Goal: Transaction & Acquisition: Purchase product/service

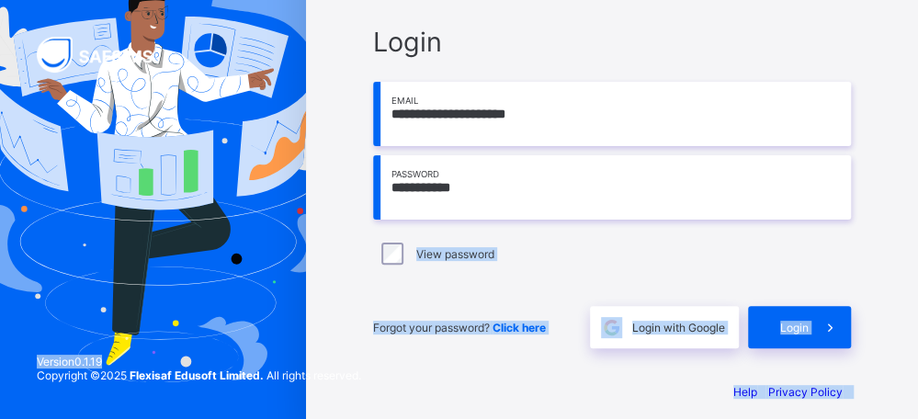
scroll to position [111, 0]
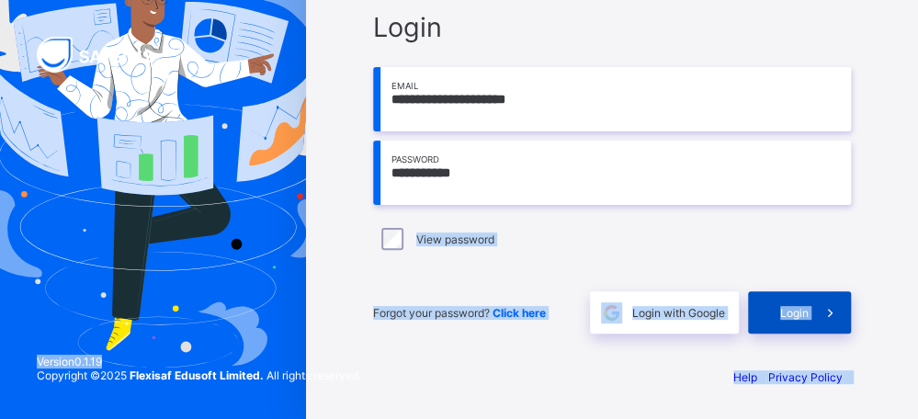
click at [806, 312] on span "Login" at bounding box center [794, 313] width 28 height 14
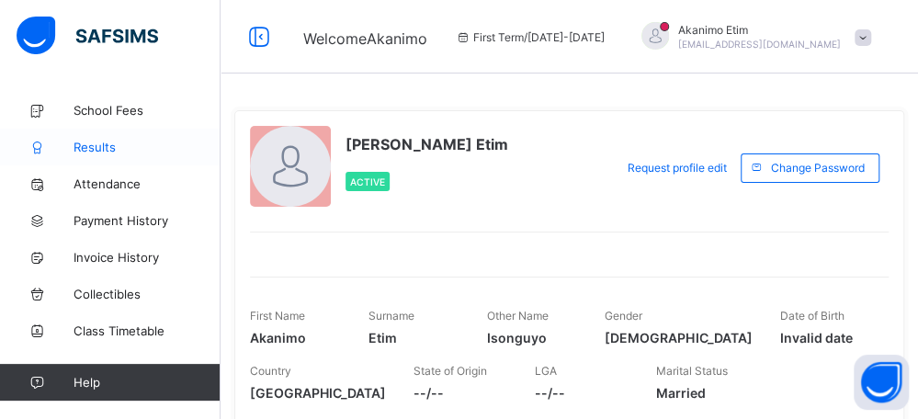
click at [94, 150] on span "Results" at bounding box center [146, 147] width 147 height 15
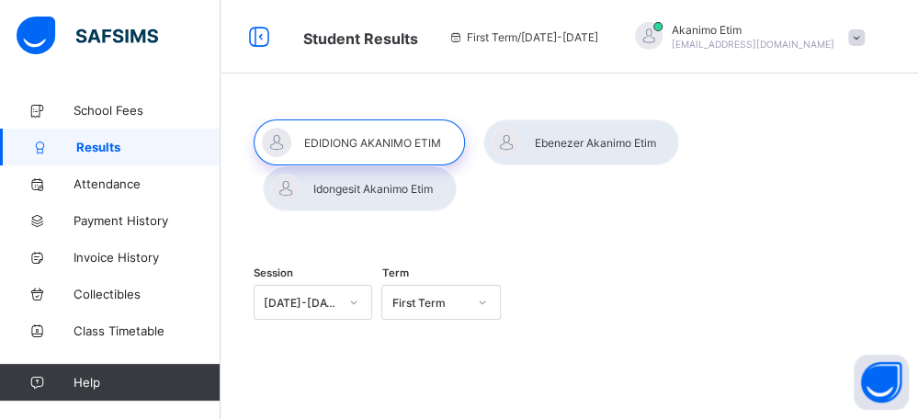
click at [342, 148] on div at bounding box center [359, 142] width 211 height 46
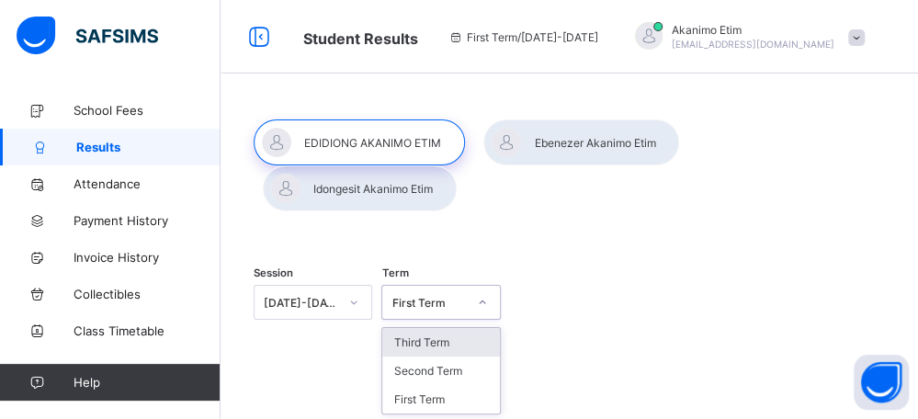
click at [488, 293] on icon at bounding box center [482, 302] width 11 height 18
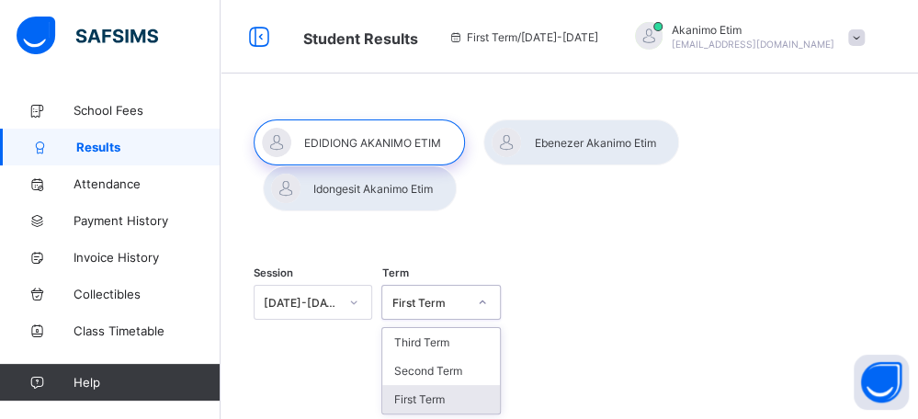
click at [434, 385] on div "First Term" at bounding box center [440, 399] width 117 height 28
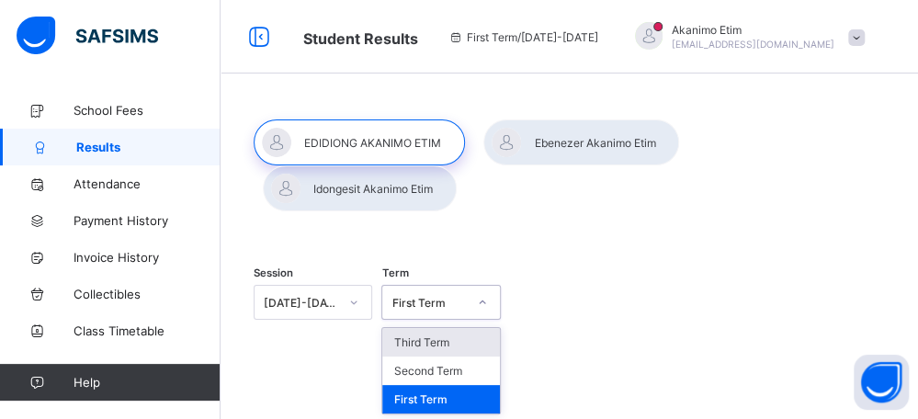
click at [487, 293] on icon at bounding box center [482, 302] width 11 height 18
click at [423, 328] on div "Third Term" at bounding box center [440, 342] width 117 height 28
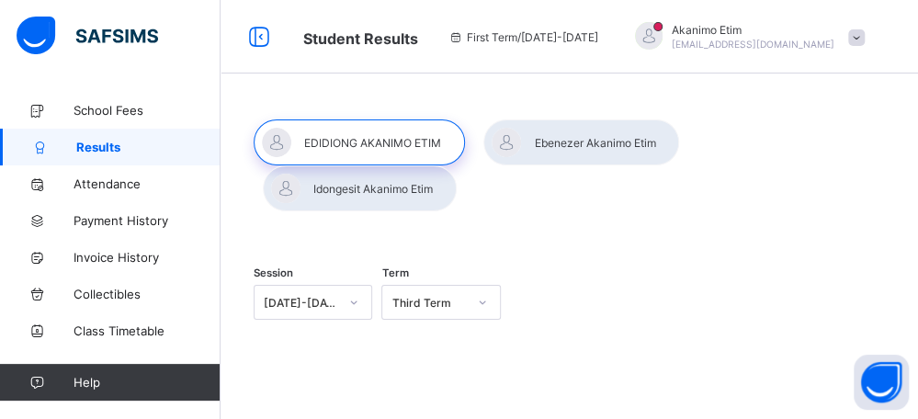
click at [95, 142] on span "Results" at bounding box center [148, 147] width 144 height 15
click at [563, 141] on div at bounding box center [581, 142] width 196 height 46
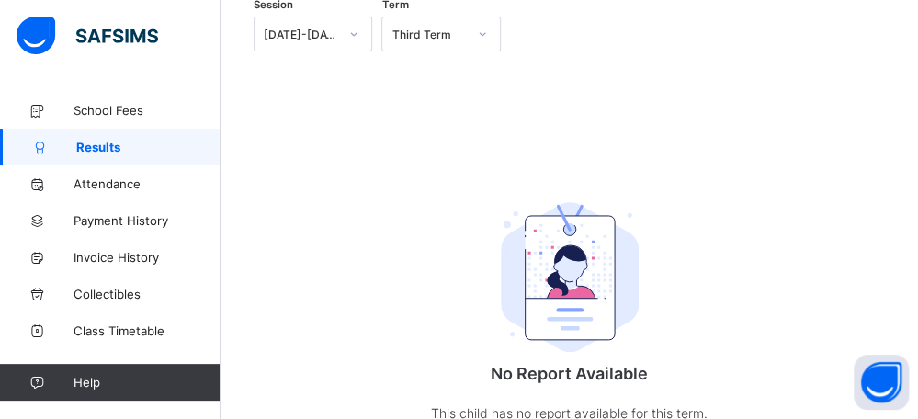
scroll to position [294, 0]
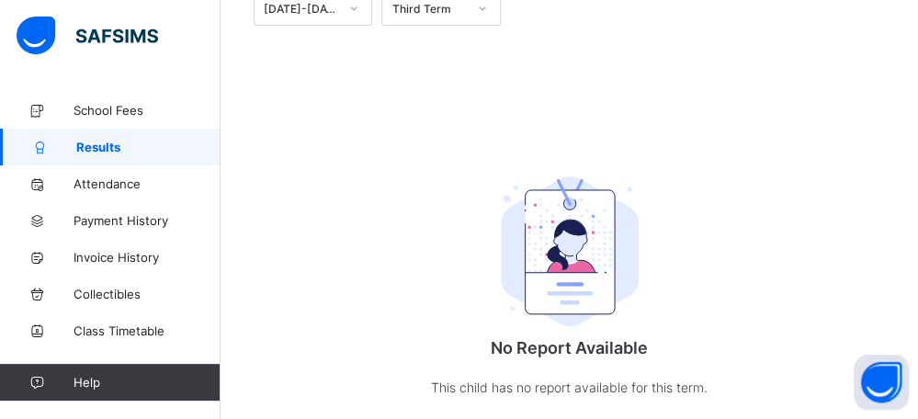
click at [562, 216] on img at bounding box center [570, 251] width 138 height 151
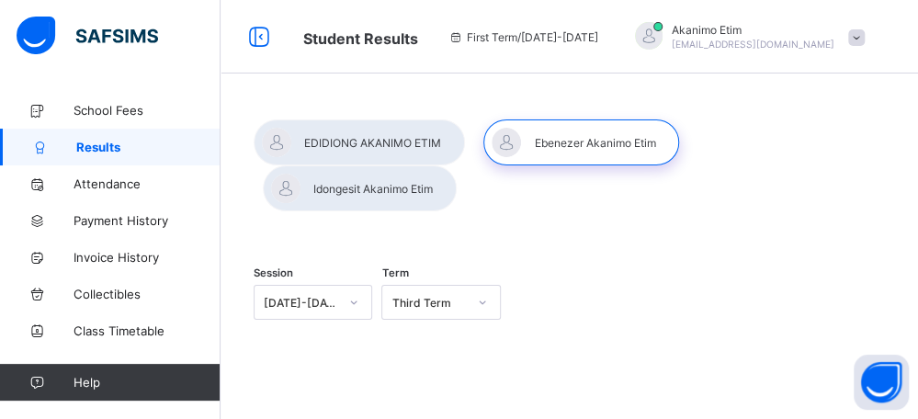
scroll to position [0, 0]
click at [457, 165] on div at bounding box center [360, 188] width 194 height 46
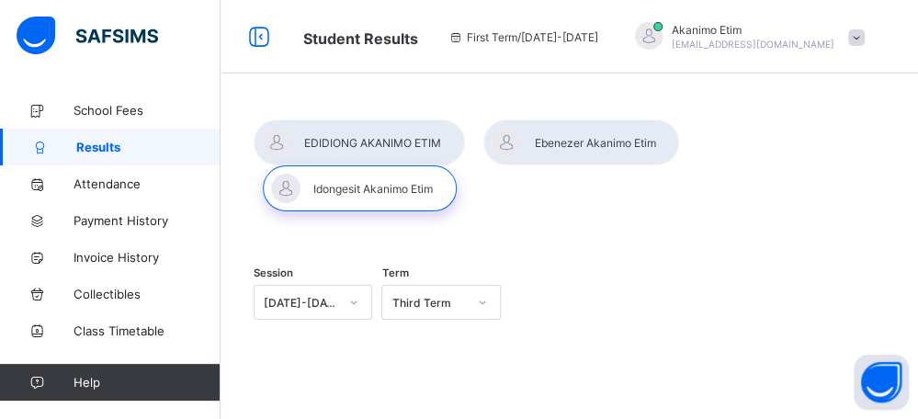
click at [356, 300] on icon at bounding box center [354, 302] width 6 height 4
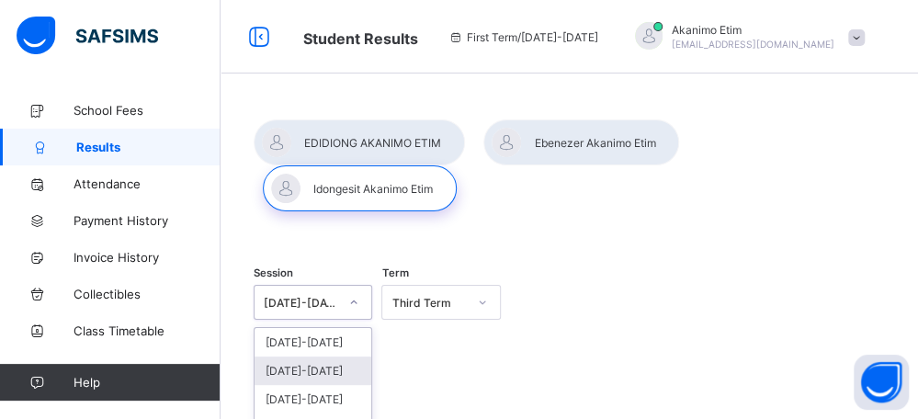
click at [309, 356] on div "[DATE]-[DATE]" at bounding box center [312, 370] width 117 height 28
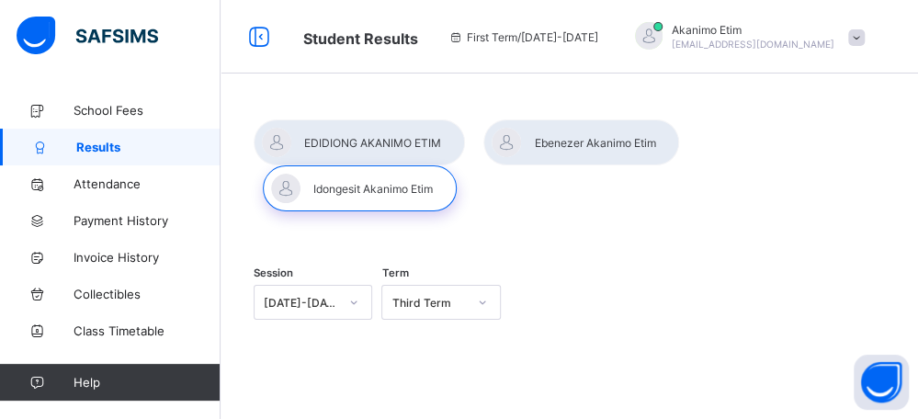
click at [388, 141] on div at bounding box center [359, 142] width 211 height 46
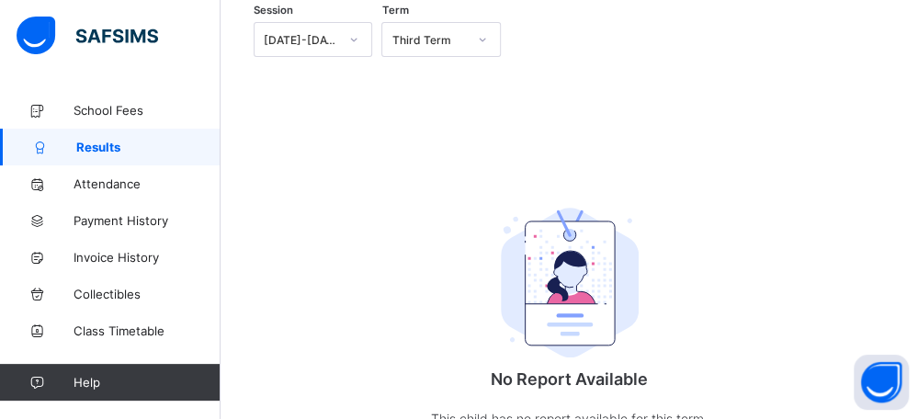
scroll to position [276, 0]
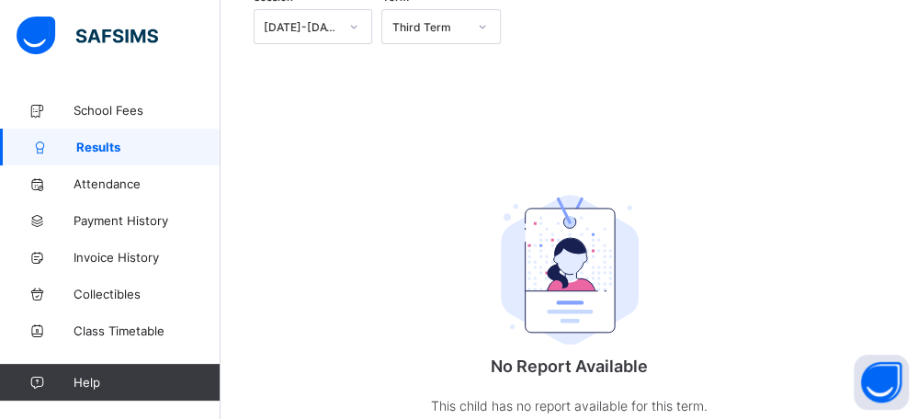
click at [578, 252] on img at bounding box center [570, 270] width 138 height 151
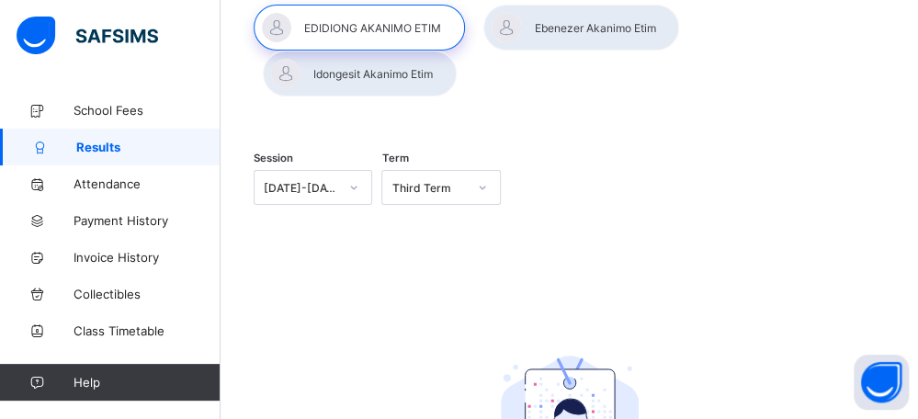
scroll to position [110, 0]
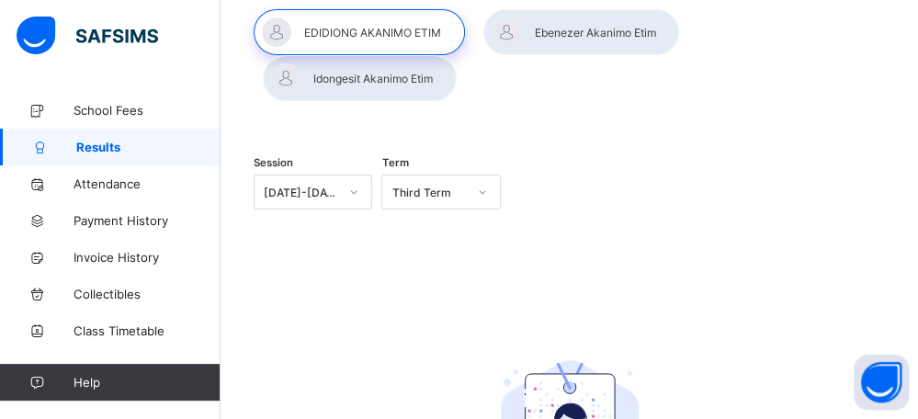
click at [400, 186] on div "Third Term" at bounding box center [428, 193] width 74 height 14
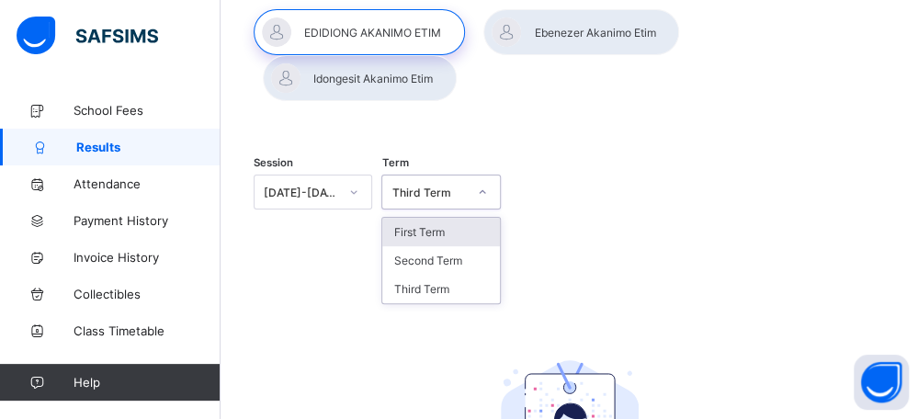
click at [482, 177] on div at bounding box center [482, 191] width 31 height 29
click at [482, 183] on icon at bounding box center [482, 192] width 11 height 18
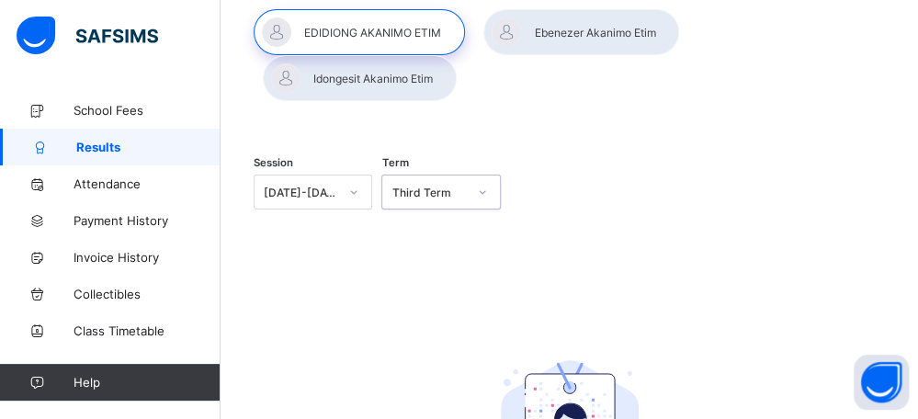
click at [424, 186] on div "Third Term" at bounding box center [428, 193] width 74 height 14
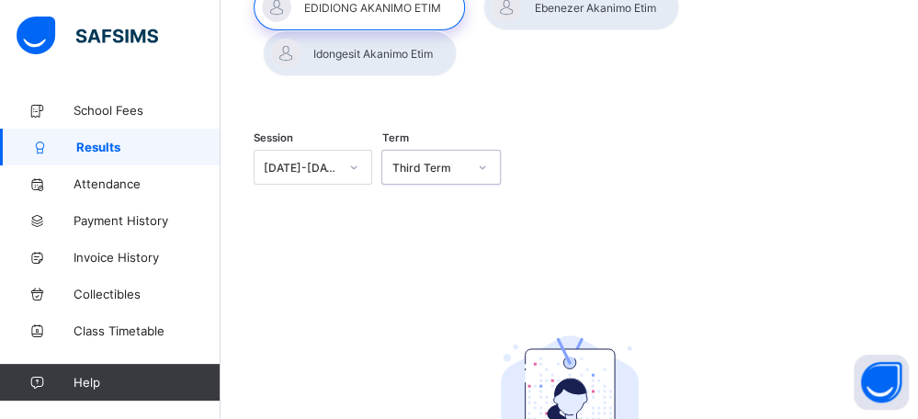
scroll to position [294, 0]
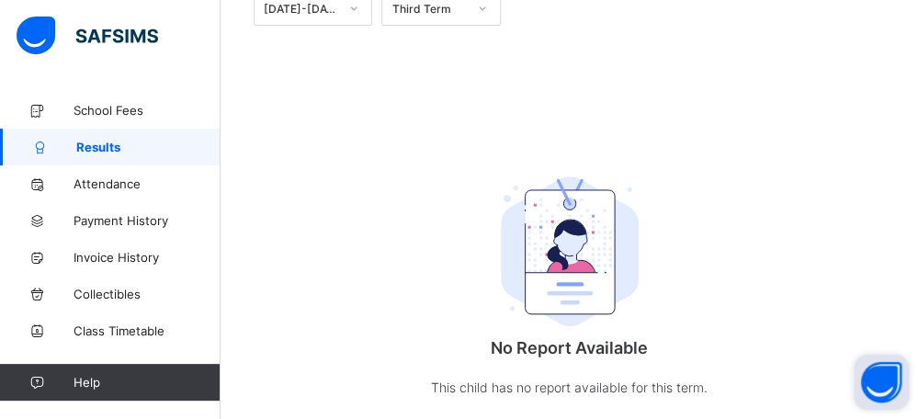
click at [879, 383] on button "Open asap" at bounding box center [880, 382] width 55 height 55
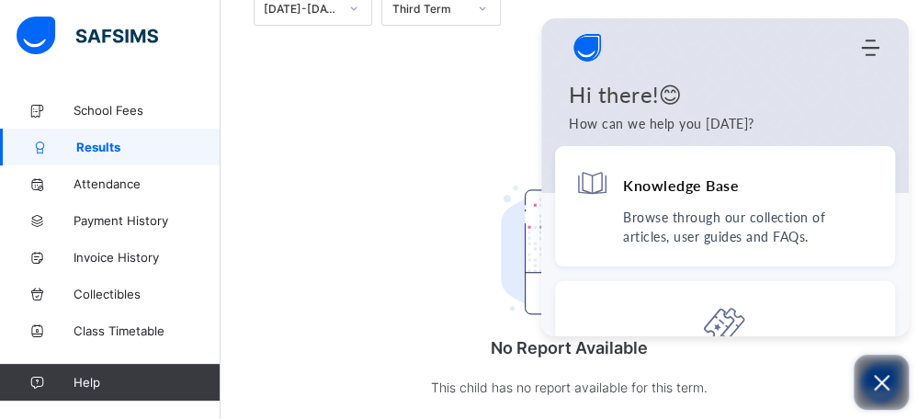
click at [876, 378] on icon "Open asap" at bounding box center [882, 383] width 16 height 16
click at [876, 378] on button "Open asap" at bounding box center [880, 382] width 55 height 55
click at [880, 381] on icon "Open asap" at bounding box center [882, 383] width 16 height 16
click at [880, 381] on button "Open asap" at bounding box center [880, 382] width 55 height 55
click at [878, 378] on icon "Open asap" at bounding box center [881, 382] width 23 height 23
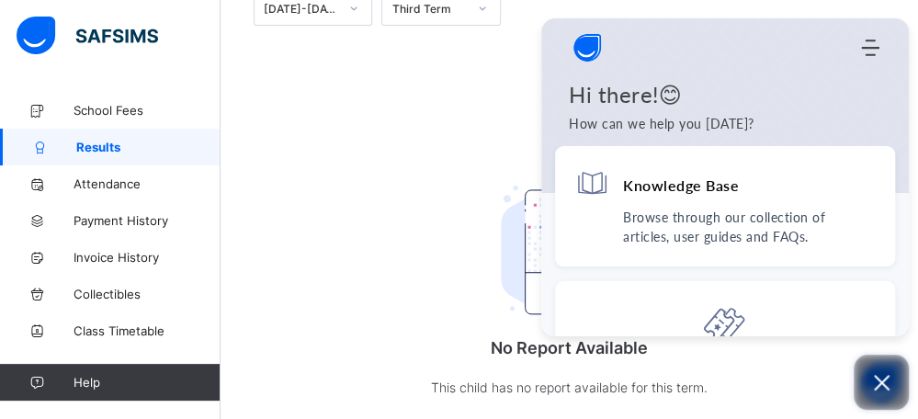
click at [878, 378] on button "Open asap" at bounding box center [880, 382] width 55 height 55
click at [884, 378] on icon "Open asap" at bounding box center [881, 382] width 23 height 23
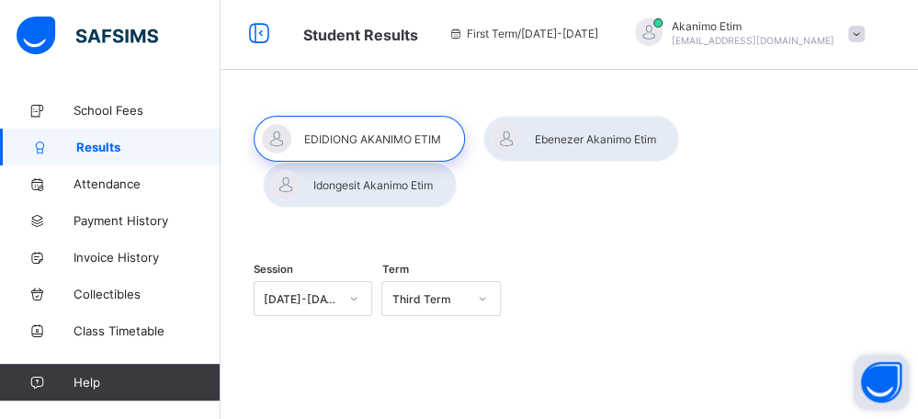
scroll to position [0, 0]
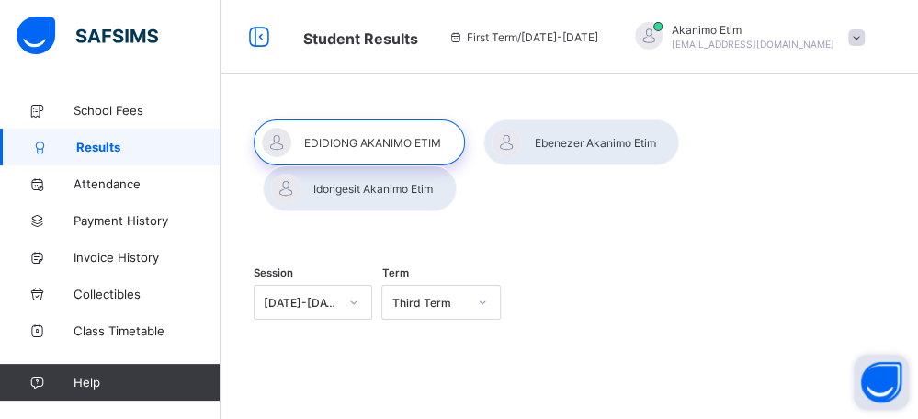
click at [464, 38] on icon at bounding box center [456, 37] width 16 height 14
click at [590, 37] on span "First Term / 2025-2026" at bounding box center [523, 37] width 150 height 14
click at [607, 48] on div "First Term / 2025-2026" at bounding box center [523, 36] width 168 height 73
click at [607, 51] on div "First Term / 2025-2026" at bounding box center [523, 36] width 168 height 73
click at [107, 106] on span "School Fees" at bounding box center [146, 110] width 147 height 15
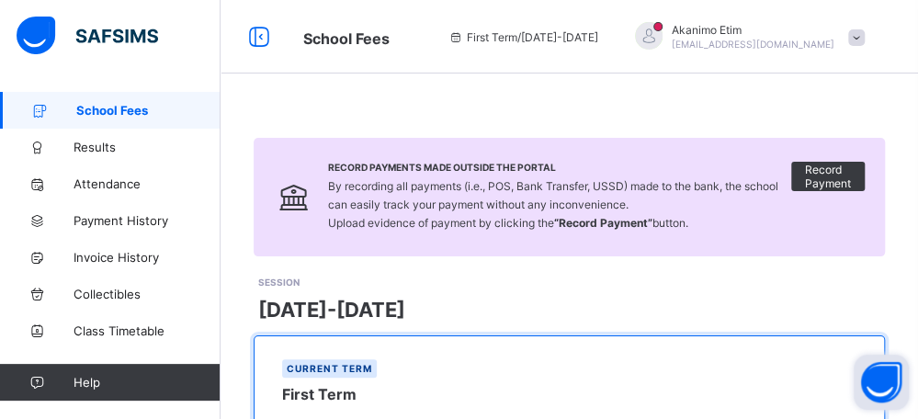
click at [464, 35] on icon at bounding box center [456, 37] width 16 height 14
click at [582, 40] on span "First Term / 2025-2026" at bounding box center [523, 37] width 150 height 14
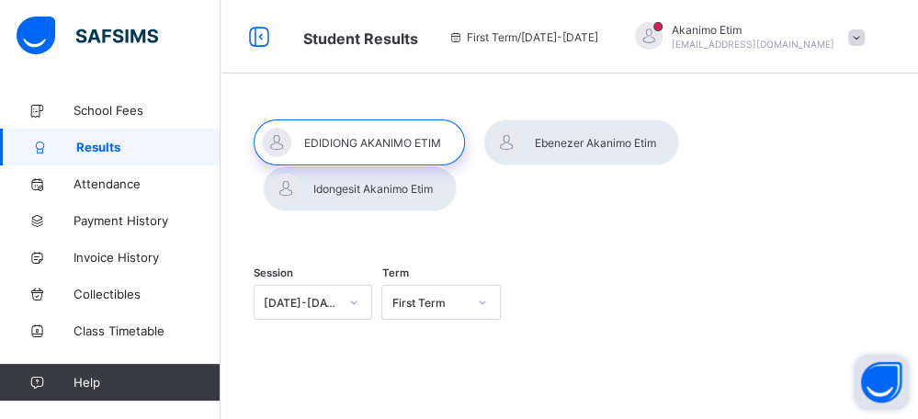
click at [607, 55] on div "First Term / 2025-2026" at bounding box center [523, 36] width 168 height 73
click at [261, 38] on icon at bounding box center [258, 37] width 31 height 27
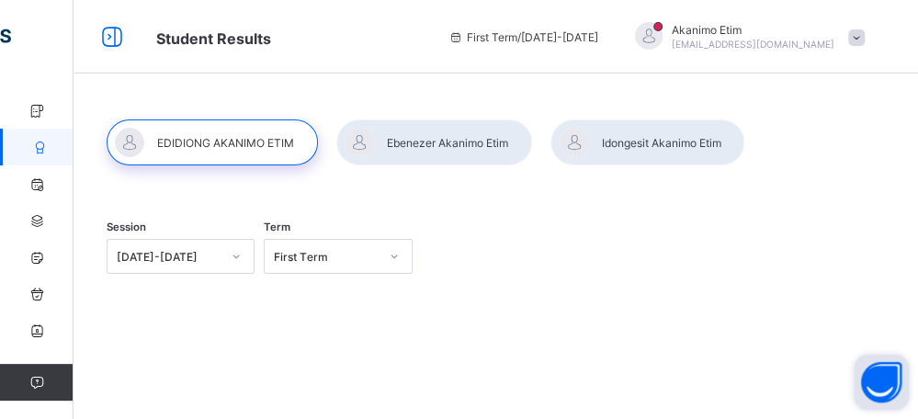
click at [464, 38] on icon at bounding box center [456, 37] width 16 height 14
click at [560, 36] on span "First Term / 2025-2026" at bounding box center [523, 37] width 150 height 14
click at [598, 35] on span "First Term / 2025-2026" at bounding box center [523, 37] width 150 height 14
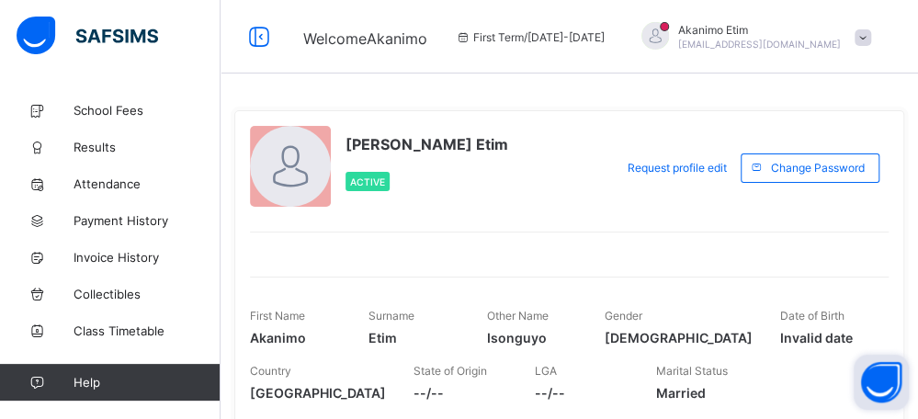
click at [871, 34] on span at bounding box center [862, 37] width 17 height 17
click at [639, 114] on div "Akanimo Isonguyo Etim Active Request profile edit Change email Change Password …" at bounding box center [569, 325] width 670 height 431
click at [669, 32] on div at bounding box center [655, 36] width 28 height 28
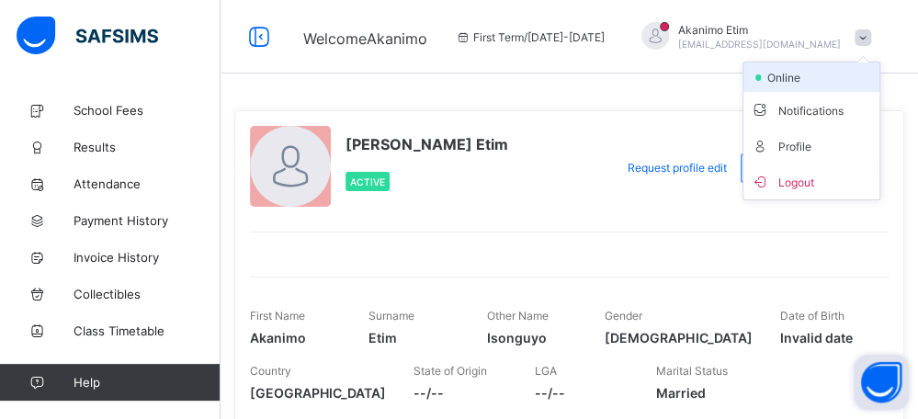
click at [788, 76] on span "online" at bounding box center [788, 78] width 46 height 14
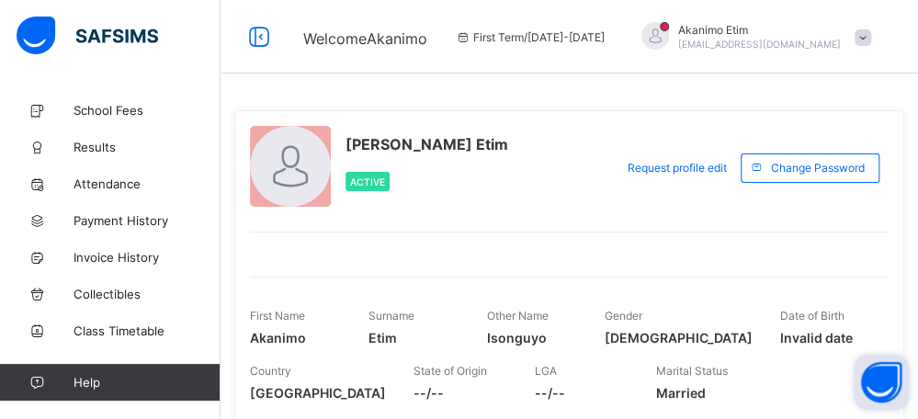
click at [350, 176] on span "Active" at bounding box center [367, 181] width 35 height 11
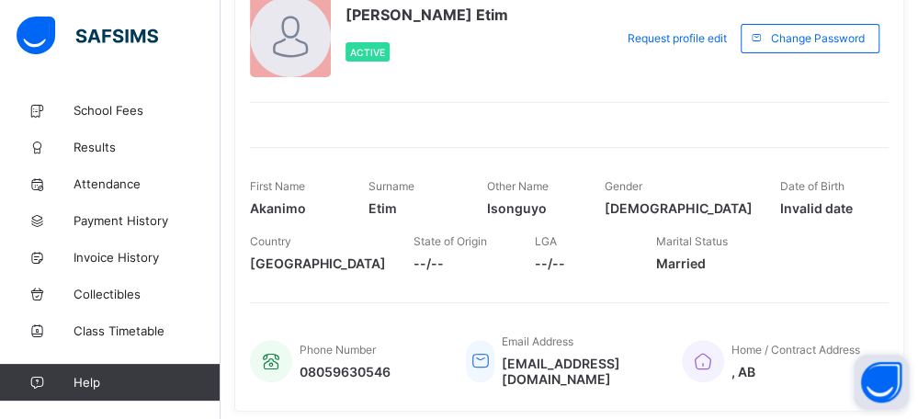
scroll to position [181, 0]
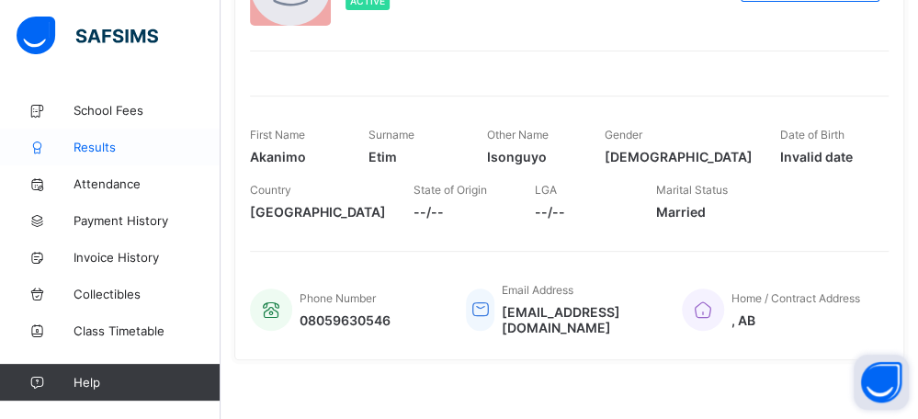
click at [124, 147] on span "Results" at bounding box center [146, 147] width 147 height 15
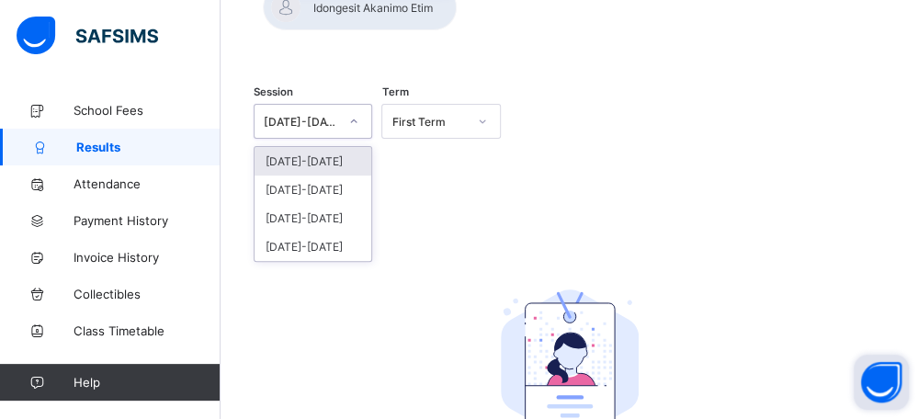
click at [354, 112] on icon at bounding box center [353, 121] width 11 height 18
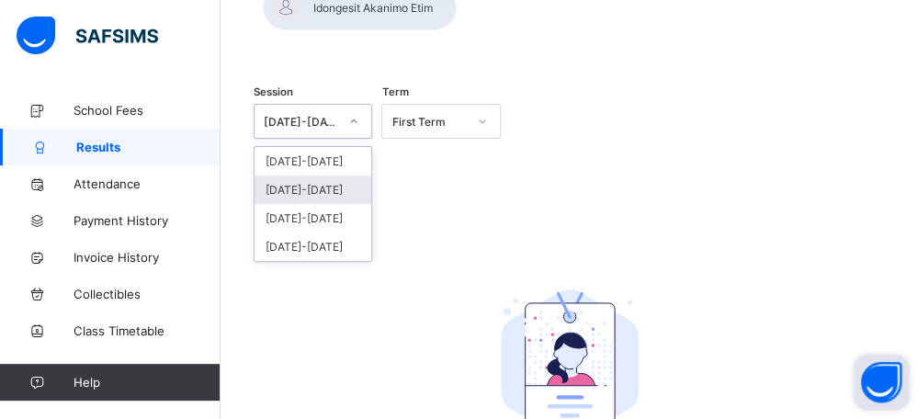
click at [310, 175] on div "[DATE]-[DATE]" at bounding box center [312, 189] width 117 height 28
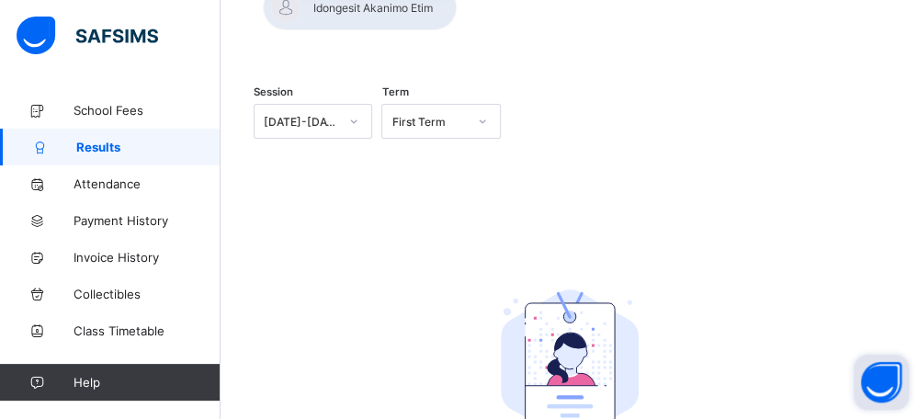
click at [88, 142] on span "Results" at bounding box center [148, 147] width 144 height 15
click at [90, 142] on span "Results" at bounding box center [148, 147] width 144 height 15
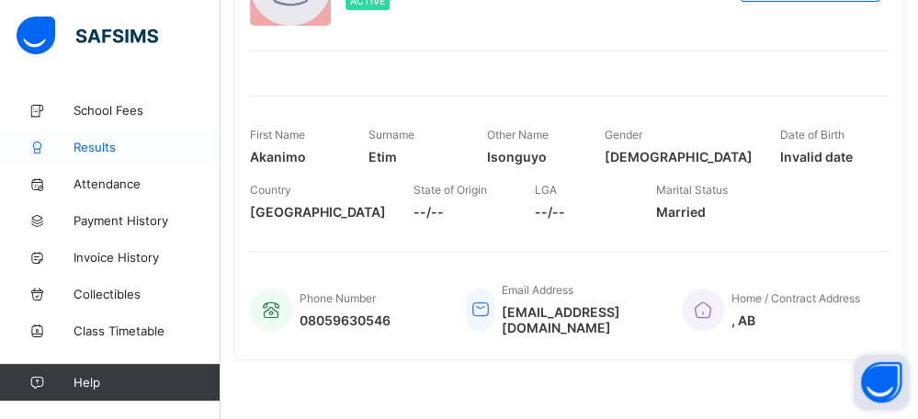
click at [121, 147] on span "Results" at bounding box center [146, 147] width 147 height 15
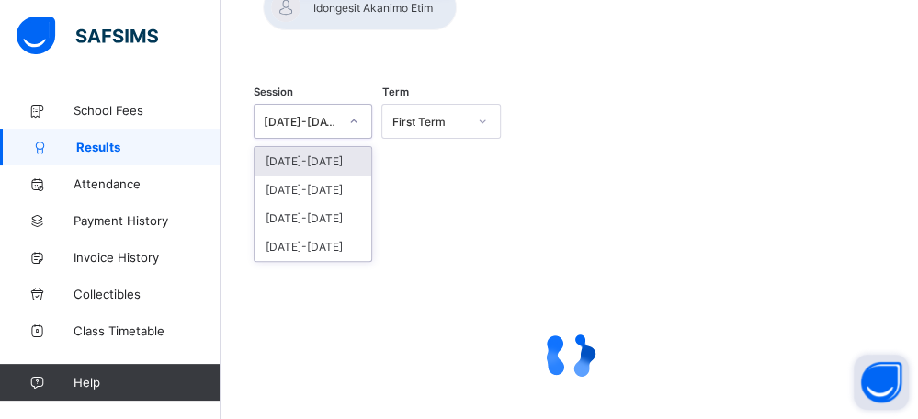
click at [350, 107] on div at bounding box center [353, 121] width 31 height 29
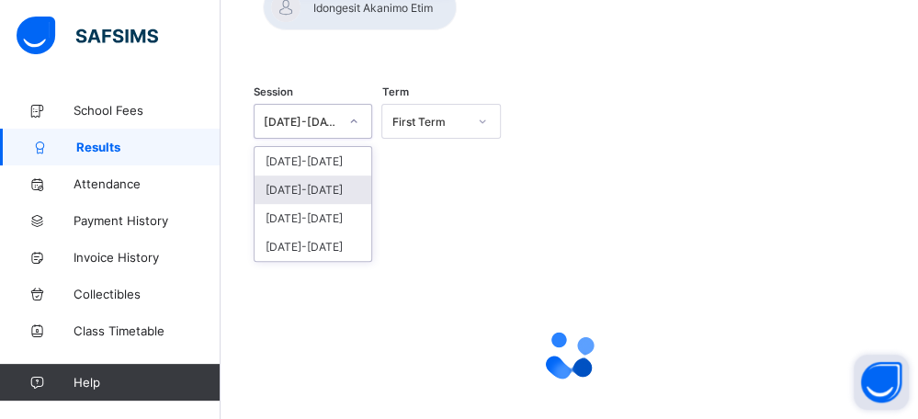
click at [306, 175] on div "[DATE]-[DATE]" at bounding box center [312, 189] width 117 height 28
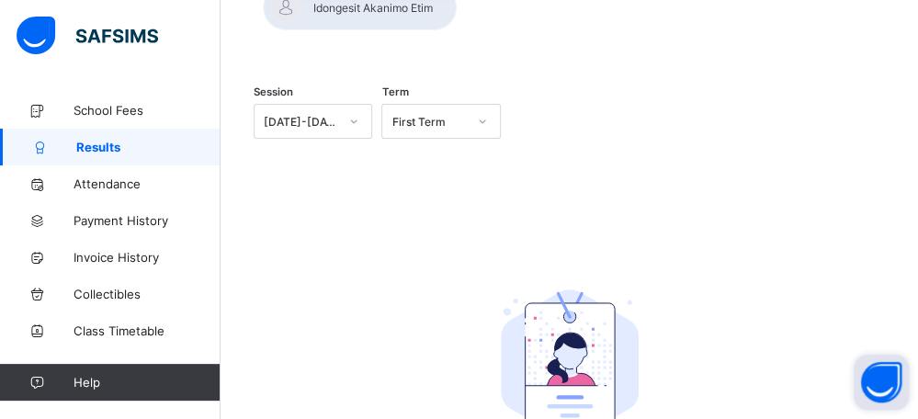
click at [604, 321] on img at bounding box center [570, 364] width 138 height 151
click at [583, 308] on img at bounding box center [570, 364] width 138 height 151
click at [882, 378] on button "Open asap" at bounding box center [880, 382] width 55 height 55
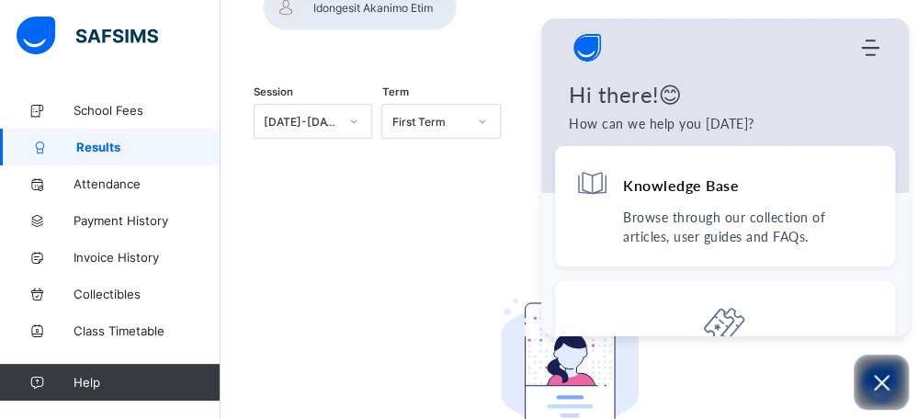
click at [474, 244] on div "No Report Available This child has no report available for this term." at bounding box center [569, 394] width 367 height 310
click at [876, 377] on icon "Open asap" at bounding box center [881, 382] width 23 height 23
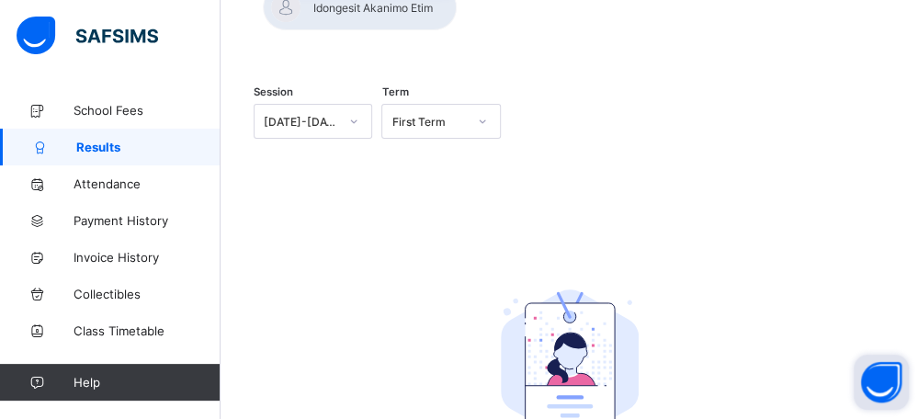
click at [593, 344] on img at bounding box center [570, 364] width 138 height 151
click at [593, 338] on img at bounding box center [570, 364] width 138 height 151
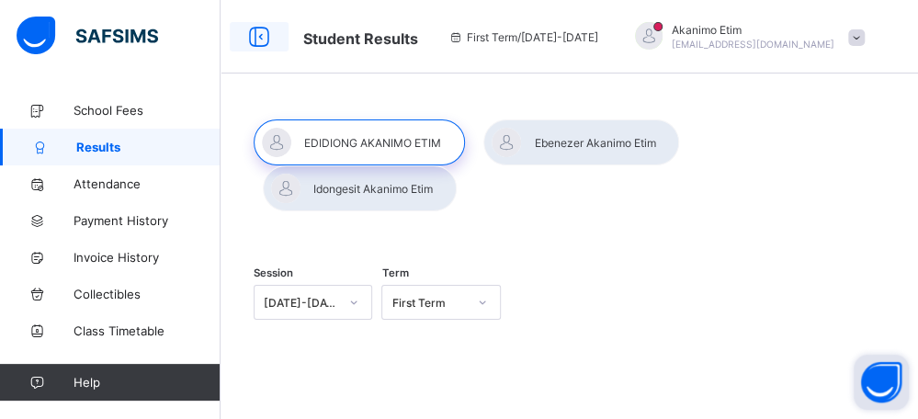
click at [264, 35] on icon at bounding box center [258, 37] width 31 height 27
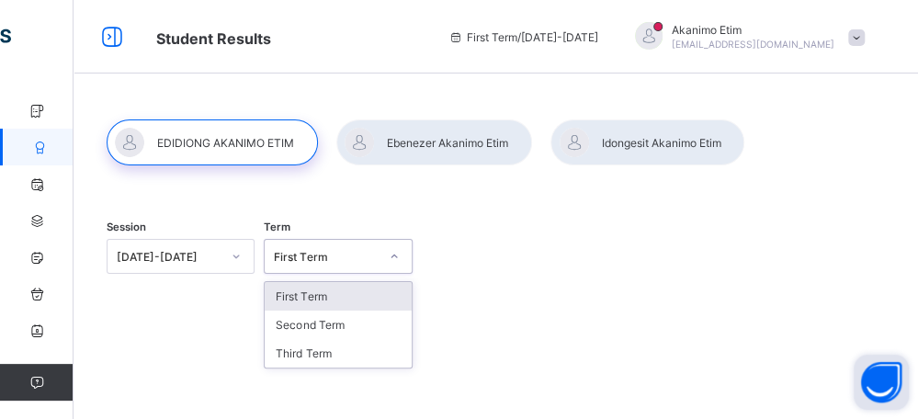
click at [397, 253] on icon at bounding box center [394, 256] width 11 height 18
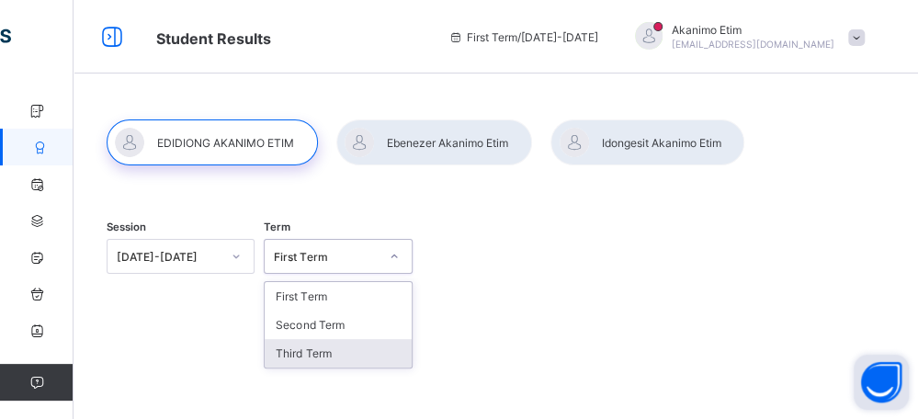
click at [309, 350] on div "Third Term" at bounding box center [338, 353] width 146 height 28
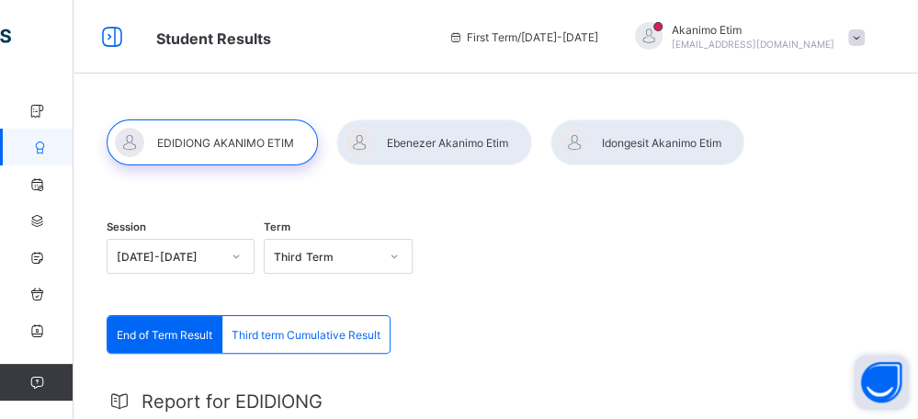
click at [289, 338] on span "Third term Cumulative Result" at bounding box center [305, 335] width 149 height 14
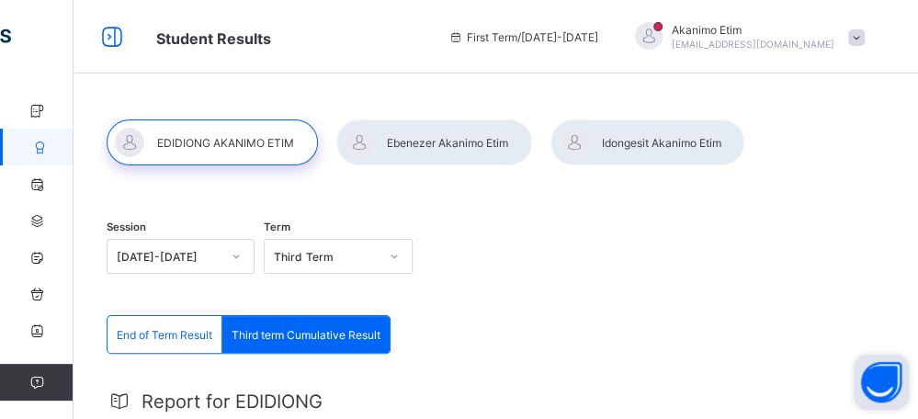
click at [289, 338] on span "Third term Cumulative Result" at bounding box center [305, 335] width 149 height 14
click at [171, 337] on span "End of Term Result" at bounding box center [165, 335] width 96 height 14
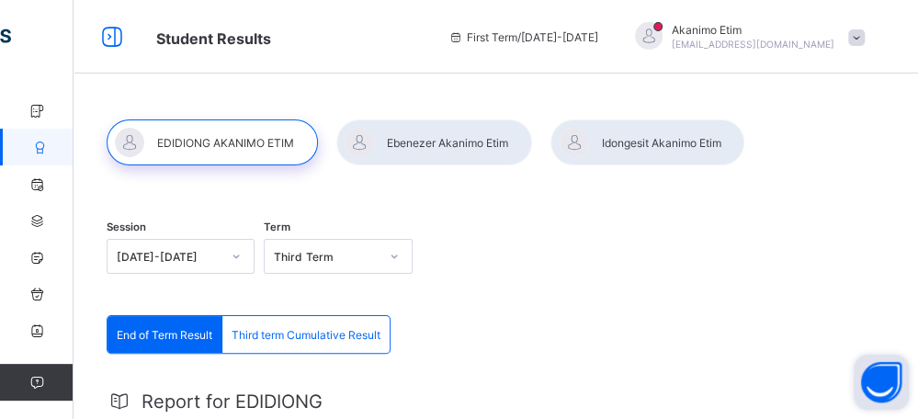
click at [140, 335] on span "End of Term Result" at bounding box center [165, 335] width 96 height 14
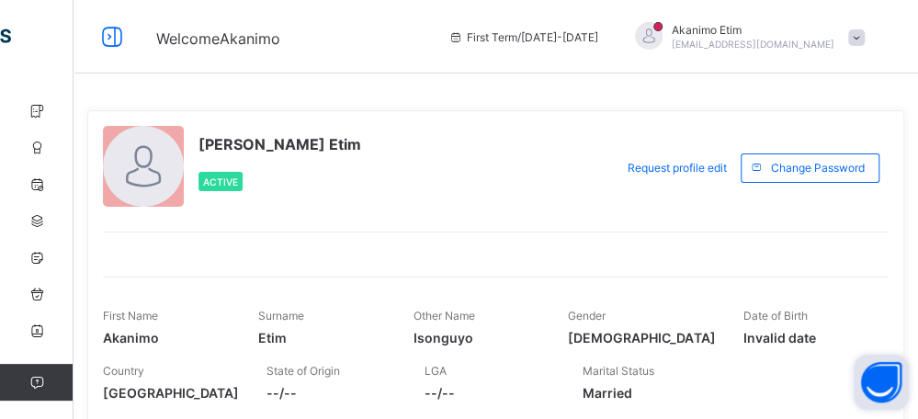
scroll to position [181, 0]
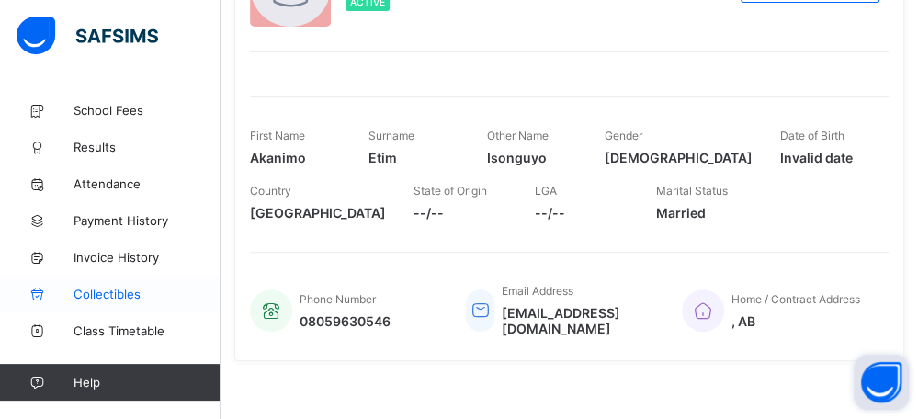
scroll to position [181, 0]
click at [91, 142] on span "Results" at bounding box center [146, 147] width 147 height 15
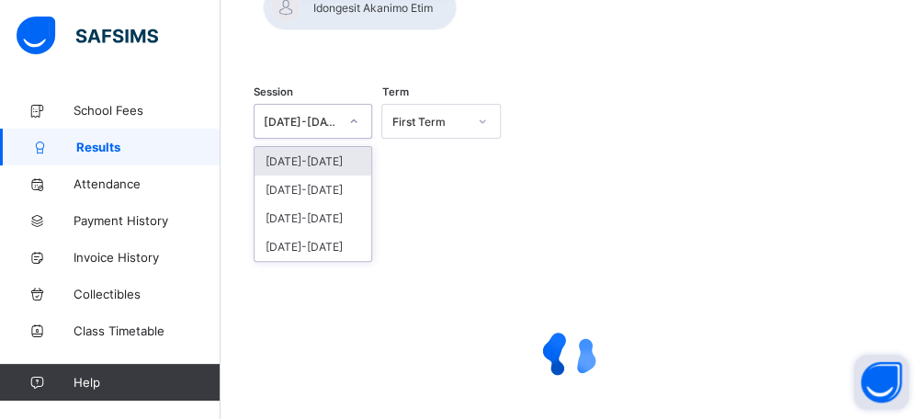
click at [358, 112] on icon at bounding box center [353, 121] width 11 height 18
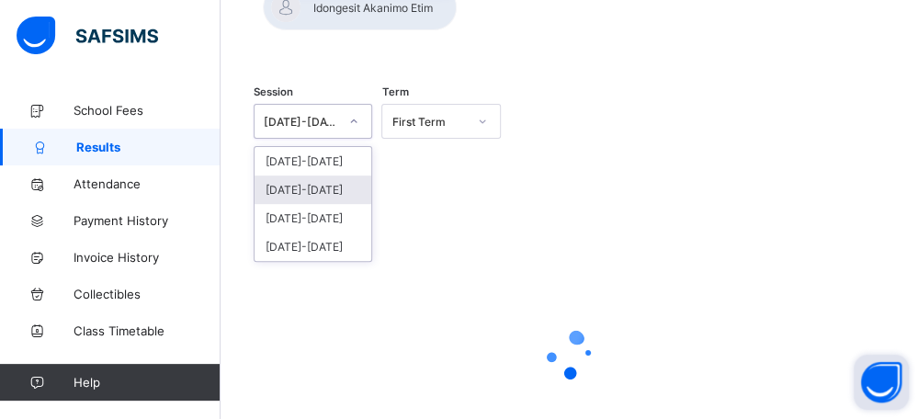
click at [316, 175] on div "[DATE]-[DATE]" at bounding box center [312, 189] width 117 height 28
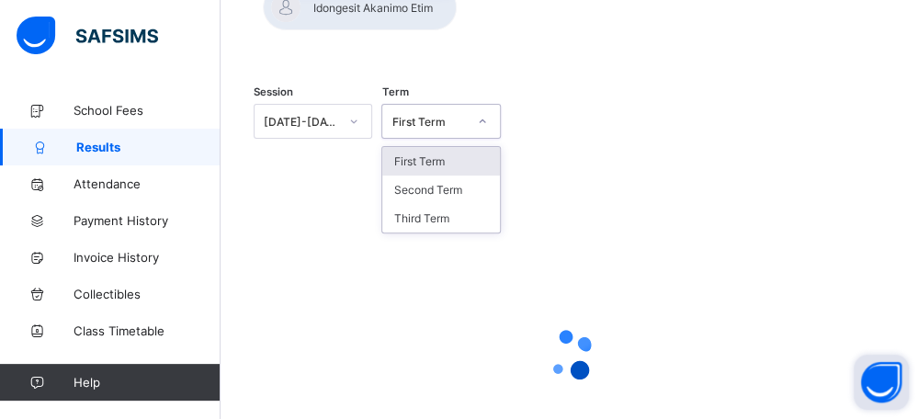
click at [483, 112] on icon at bounding box center [482, 121] width 11 height 18
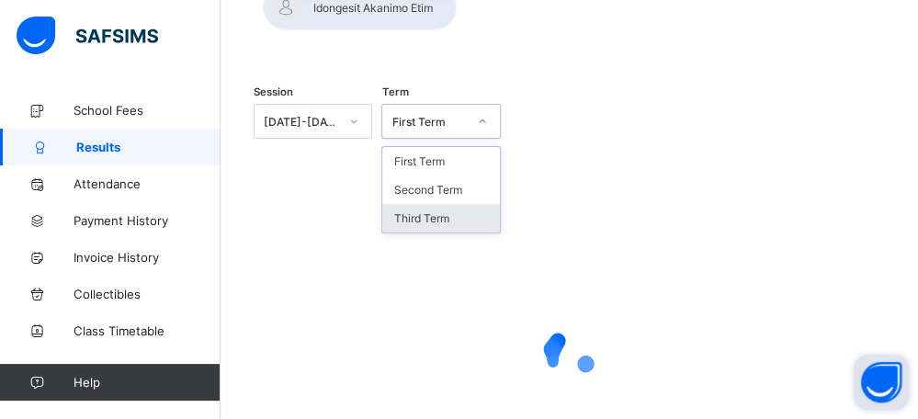
click at [422, 204] on div "Third Term" at bounding box center [440, 218] width 117 height 28
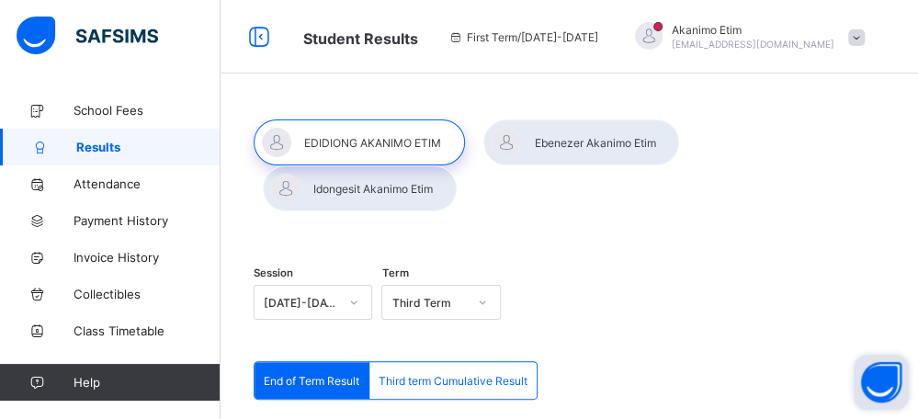
click at [292, 374] on span "End of Term Result" at bounding box center [312, 381] width 96 height 14
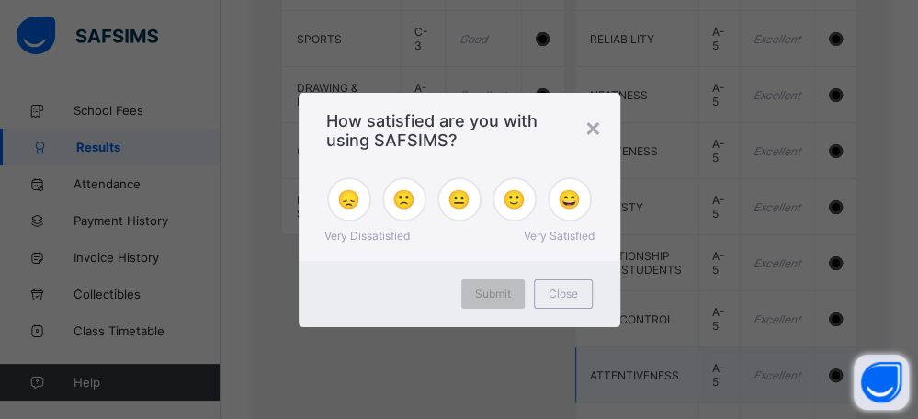
scroll to position [2197, 0]
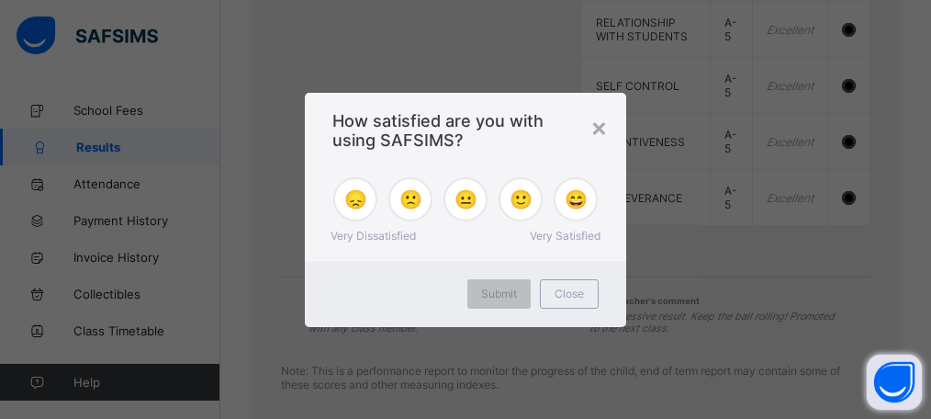
click at [564, 294] on span "Close" at bounding box center [569, 294] width 29 height 14
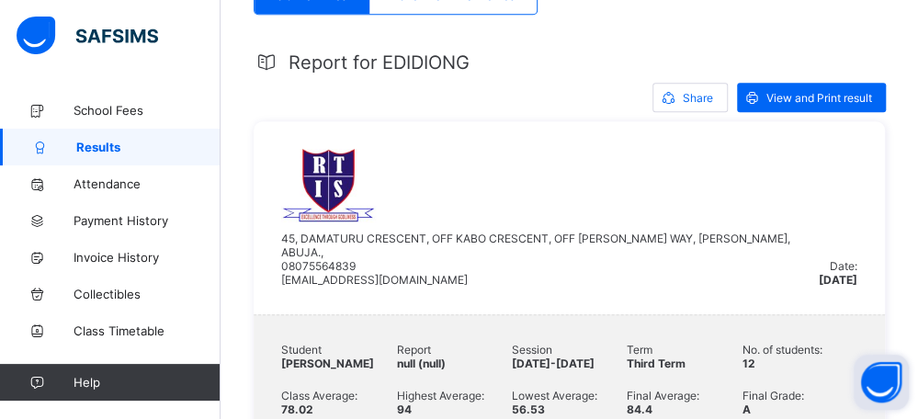
scroll to position [176, 0]
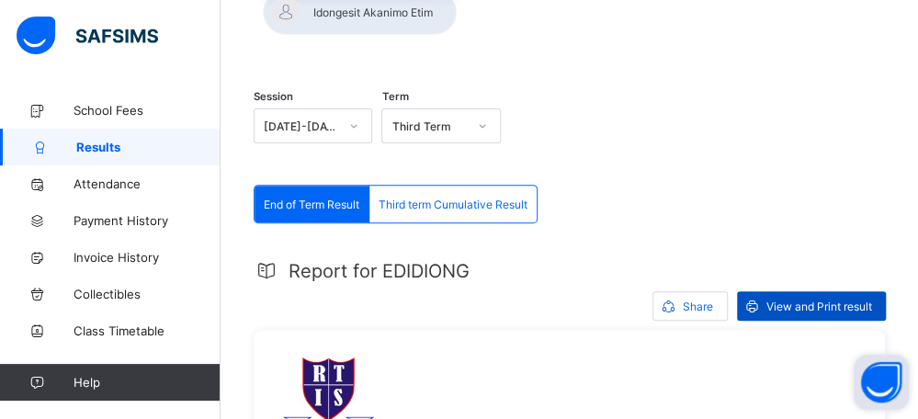
click at [812, 299] on span "View and Print result" at bounding box center [819, 306] width 106 height 14
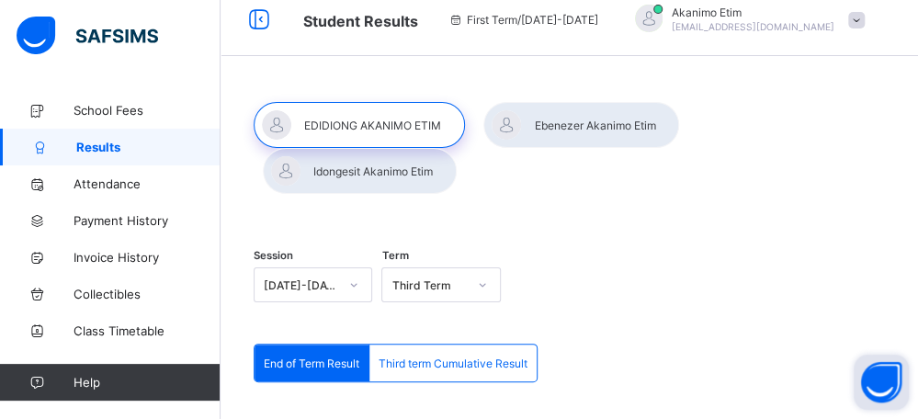
scroll to position [0, 0]
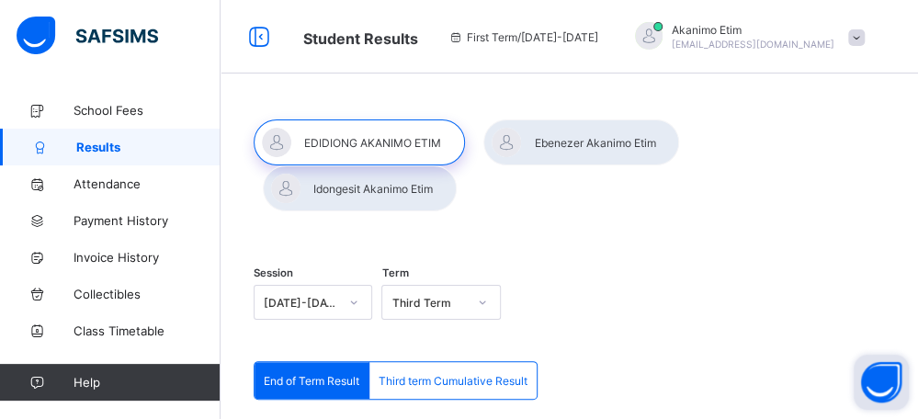
click at [451, 374] on span "Third term Cumulative Result" at bounding box center [452, 381] width 149 height 14
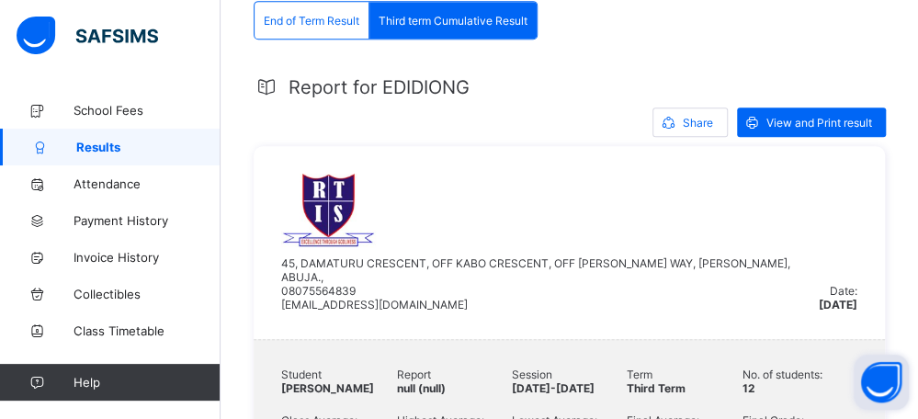
scroll to position [367, 0]
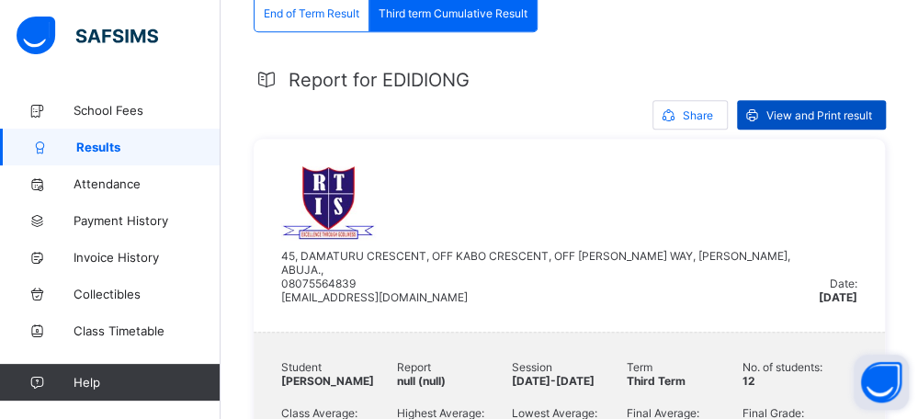
click at [822, 108] on span "View and Print result" at bounding box center [819, 115] width 106 height 14
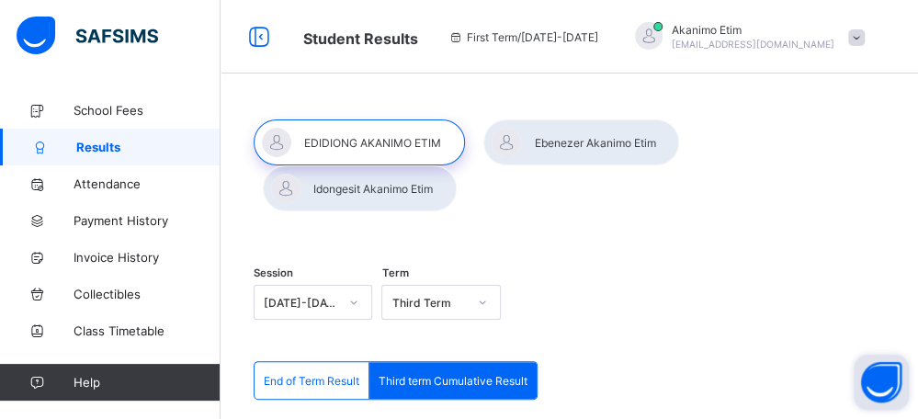
scroll to position [0, 0]
click at [579, 136] on div at bounding box center [581, 142] width 196 height 46
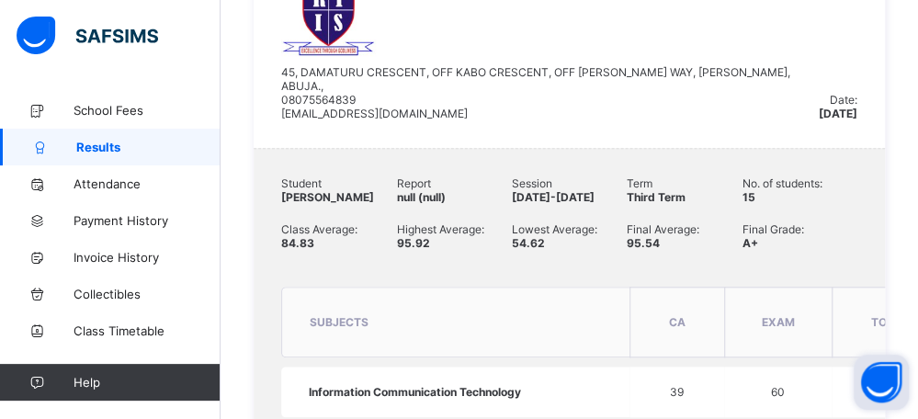
scroll to position [276, 0]
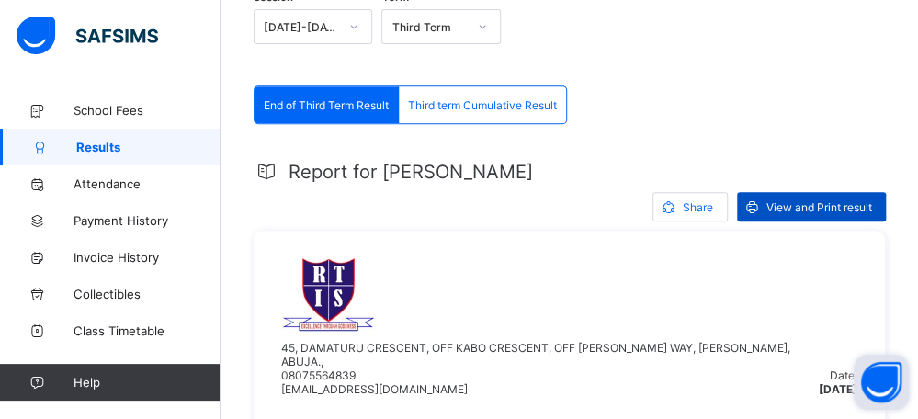
click at [814, 200] on span "View and Print result" at bounding box center [819, 207] width 106 height 14
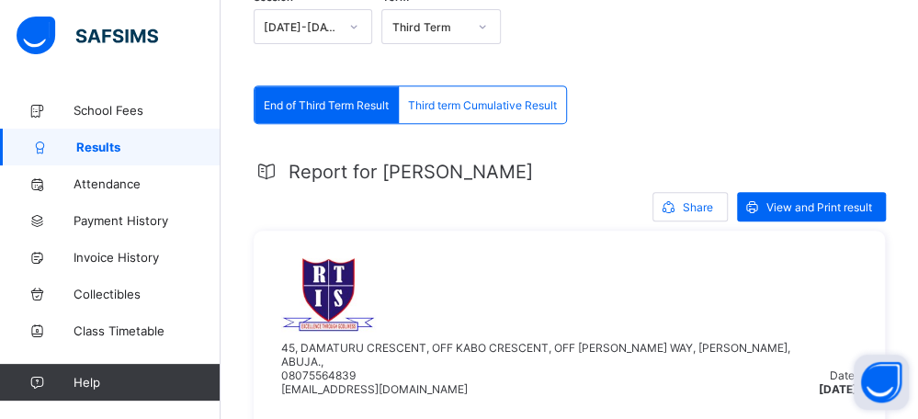
click at [483, 98] on span "Third term Cumulative Result" at bounding box center [482, 105] width 149 height 14
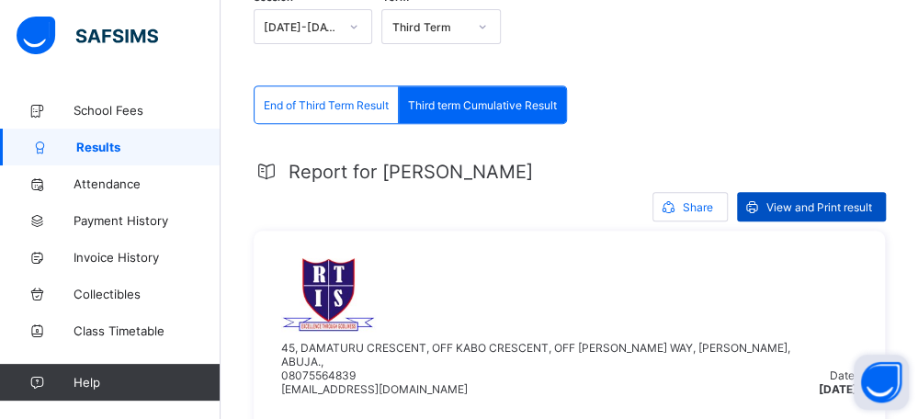
click at [827, 200] on span "View and Print result" at bounding box center [819, 207] width 106 height 14
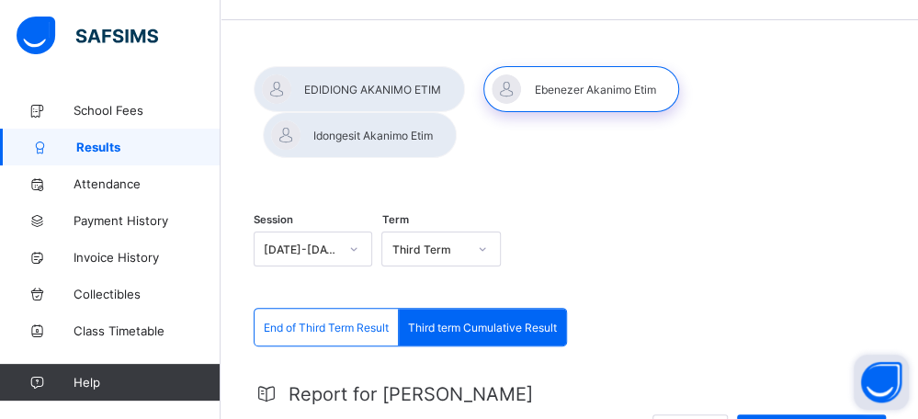
scroll to position [0, 0]
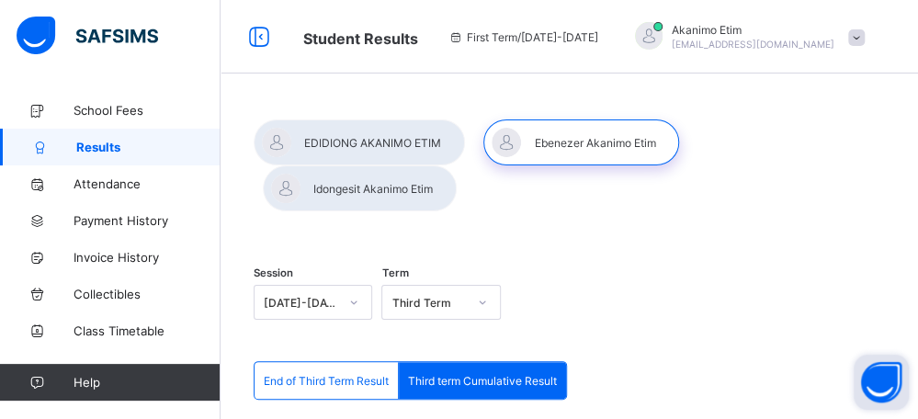
click at [457, 165] on div at bounding box center [360, 188] width 194 height 46
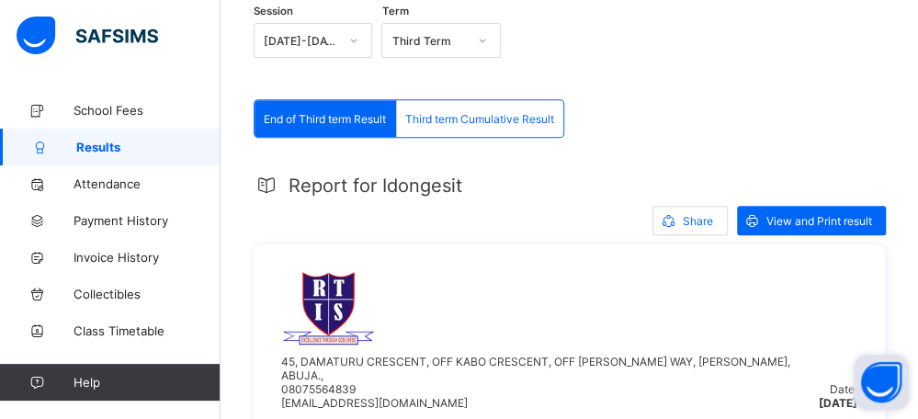
scroll to position [181, 0]
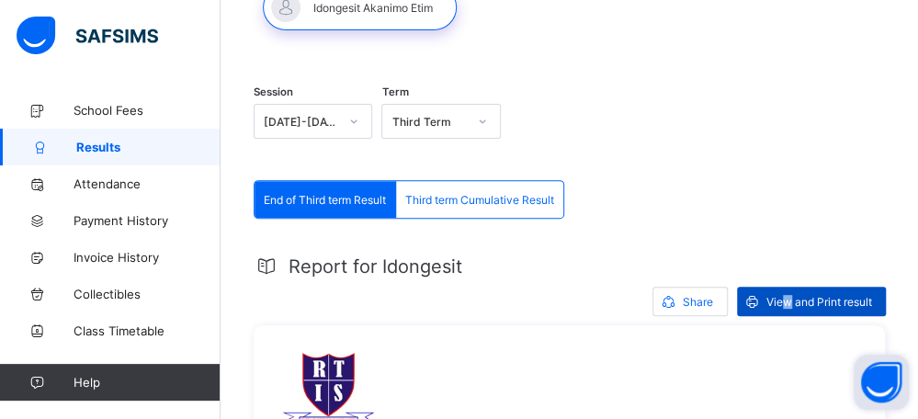
click at [799, 295] on span "View and Print result" at bounding box center [819, 302] width 106 height 14
click at [480, 193] on span "Third term Cumulative Result" at bounding box center [479, 200] width 149 height 14
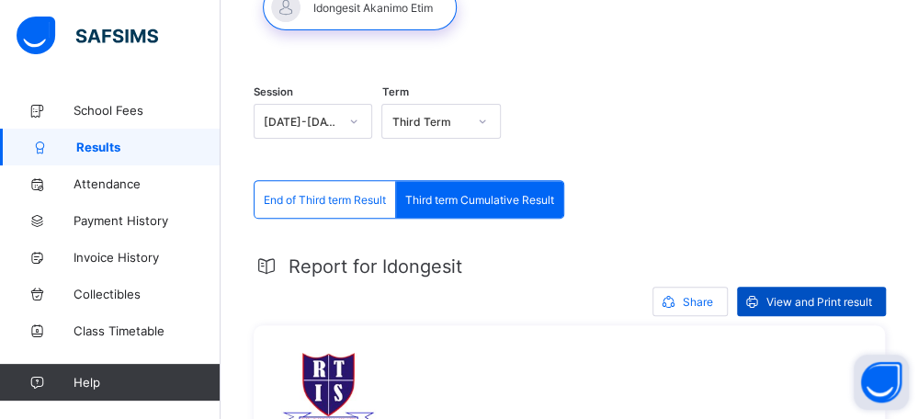
click at [796, 295] on span "View and Print result" at bounding box center [819, 302] width 106 height 14
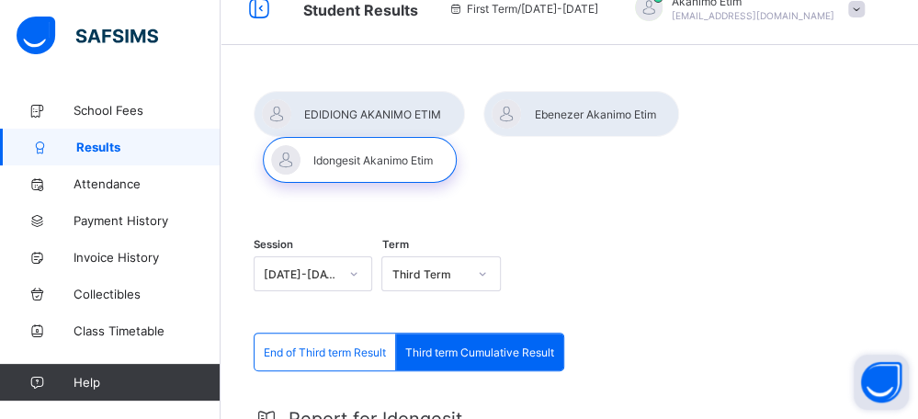
scroll to position [0, 0]
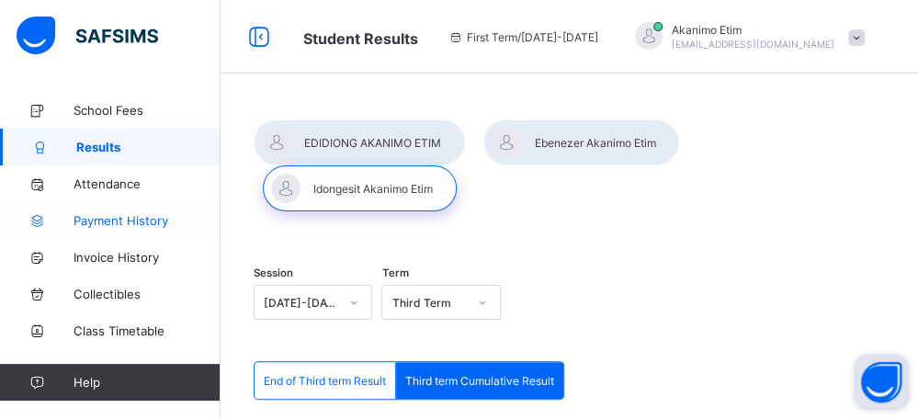
click at [118, 220] on span "Payment History" at bounding box center [146, 220] width 147 height 15
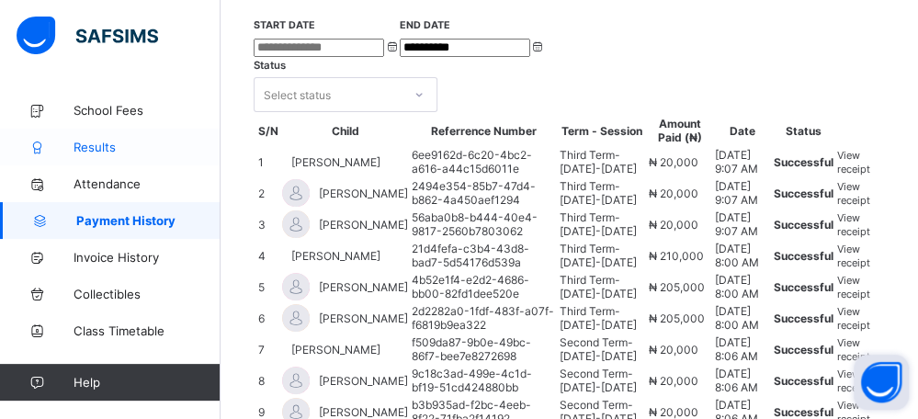
scroll to position [61, 0]
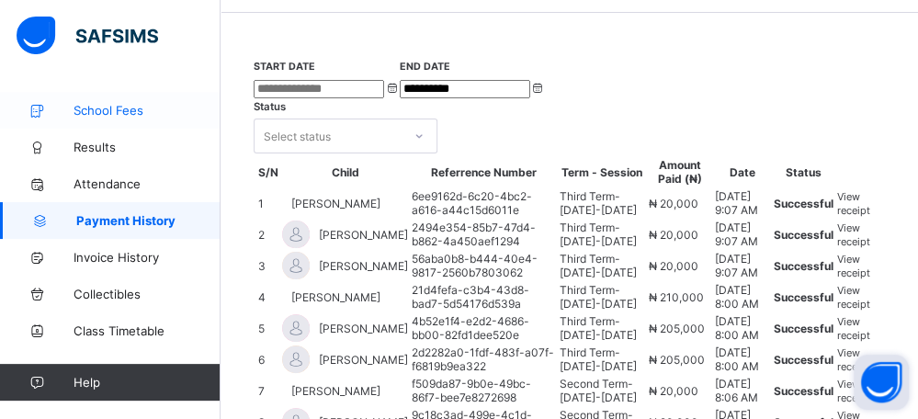
click at [107, 111] on span "School Fees" at bounding box center [146, 110] width 147 height 15
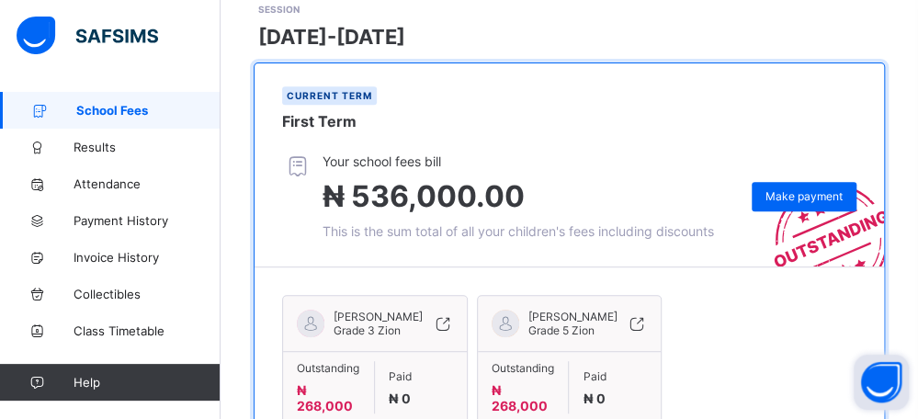
scroll to position [276, 0]
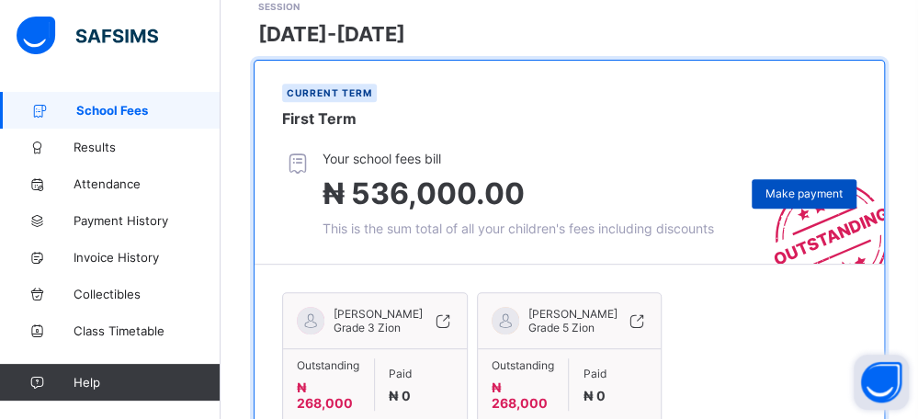
click at [811, 194] on span "Make payment" at bounding box center [803, 193] width 77 height 14
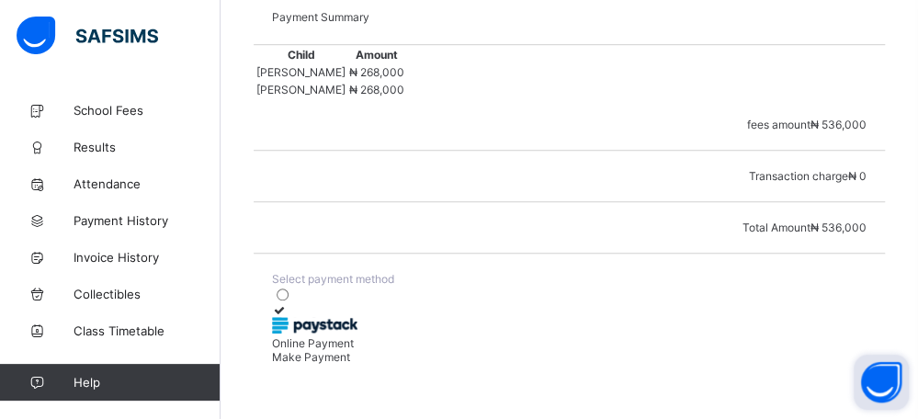
scroll to position [545, 0]
click at [288, 303] on icon at bounding box center [280, 310] width 16 height 14
click at [350, 364] on span "Make Payment" at bounding box center [311, 357] width 78 height 14
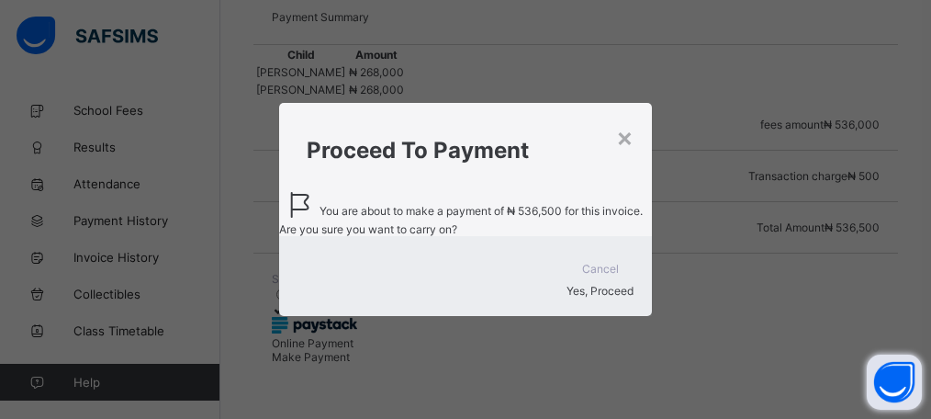
click at [567, 298] on span "Yes, Proceed" at bounding box center [600, 291] width 67 height 14
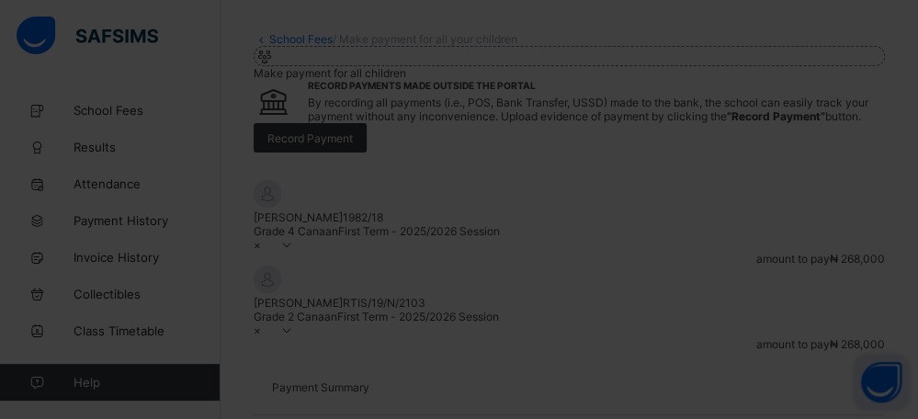
scroll to position [85, 0]
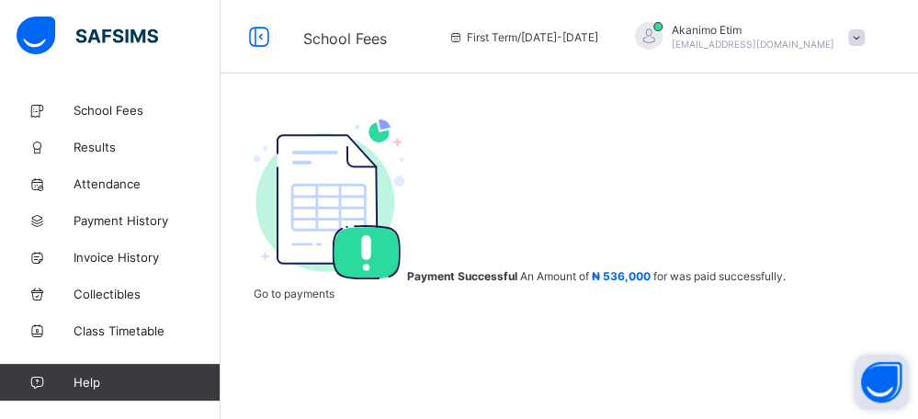
scroll to position [255, 0]
click at [334, 300] on span "Go to payments" at bounding box center [294, 294] width 81 height 14
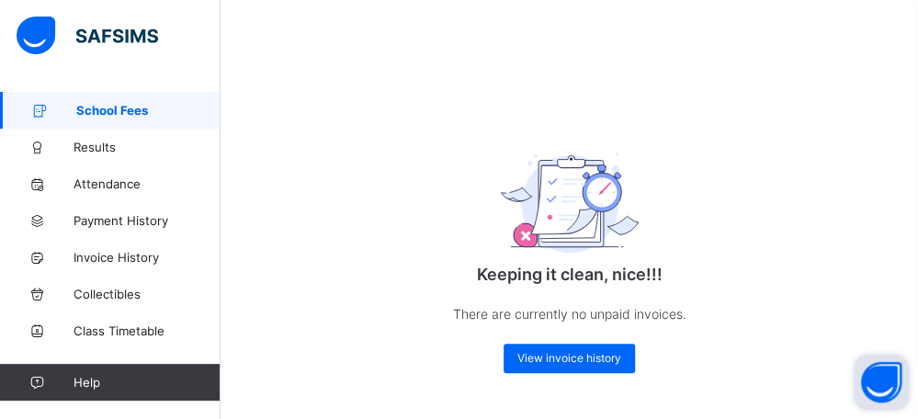
scroll to position [96, 0]
click at [577, 364] on span "View invoice history" at bounding box center [569, 358] width 104 height 14
click at [570, 355] on span "View invoice history" at bounding box center [569, 358] width 104 height 14
click at [567, 357] on span "View invoice history" at bounding box center [569, 358] width 104 height 14
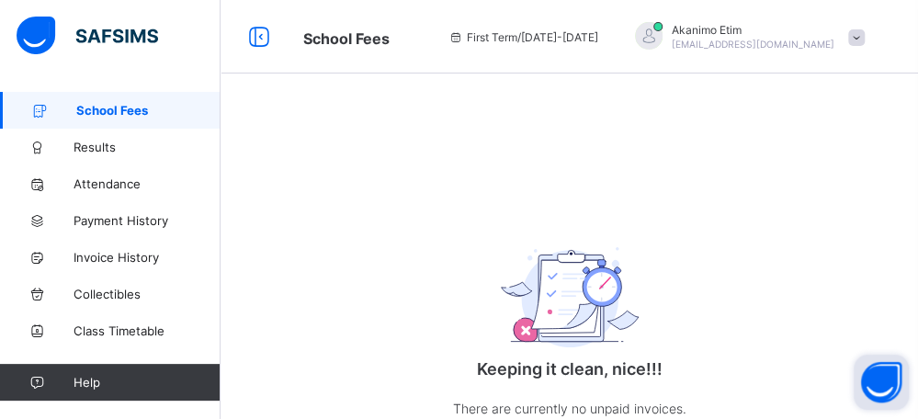
scroll to position [0, 0]
click at [108, 112] on span "School Fees" at bounding box center [148, 110] width 144 height 15
click at [126, 220] on span "Payment History" at bounding box center [146, 220] width 147 height 15
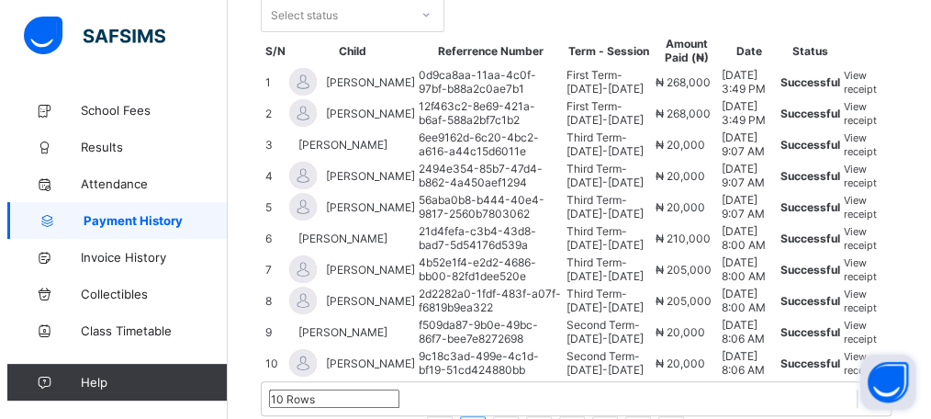
scroll to position [184, 0]
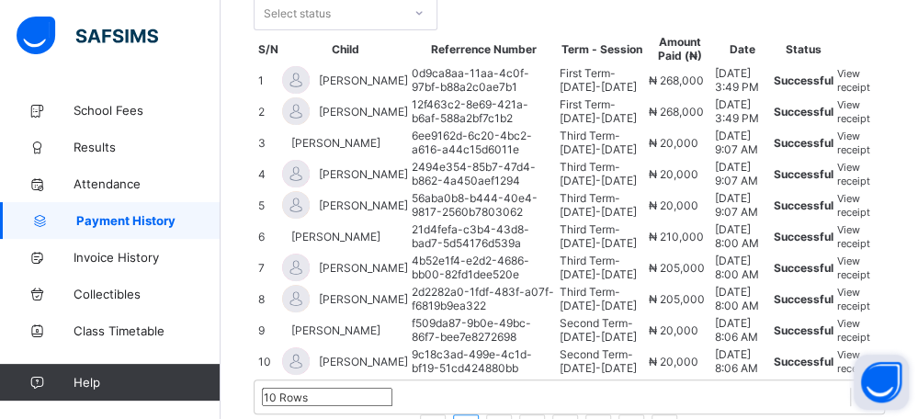
click at [880, 125] on div "View receipt" at bounding box center [858, 111] width 43 height 28
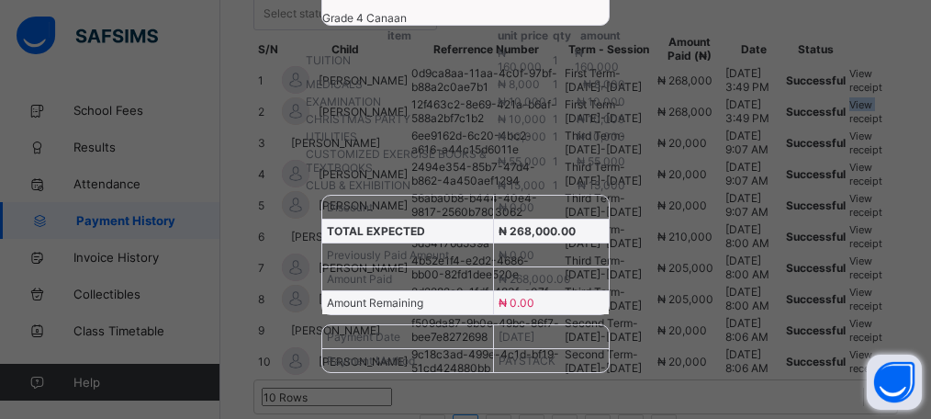
scroll to position [28, 0]
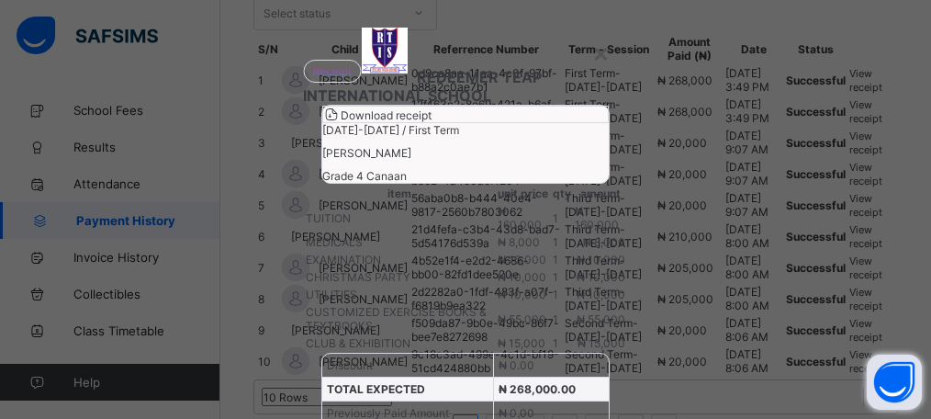
click at [432, 122] on span "Download receipt" at bounding box center [386, 115] width 91 height 14
click at [145, 221] on div "× REDEEMER TEAP INTERNATIONAL SCHOOL Download receipt 2025-2026 / First Term ED…" at bounding box center [465, 209] width 931 height 419
click at [594, 50] on div "×" at bounding box center [601, 52] width 17 height 31
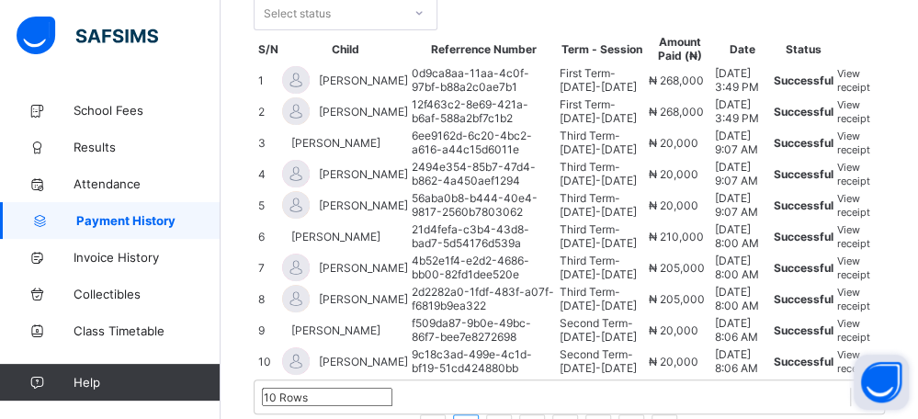
click at [880, 94] on div "View receipt" at bounding box center [858, 80] width 43 height 28
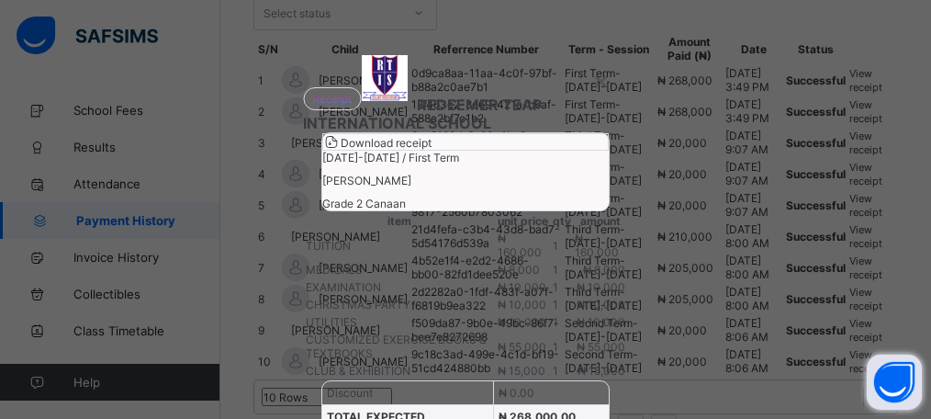
click at [432, 150] on span "Download receipt" at bounding box center [386, 143] width 91 height 14
click at [593, 78] on div "×" at bounding box center [601, 79] width 17 height 31
click at [593, 63] on th "Term - Session" at bounding box center [610, 48] width 92 height 29
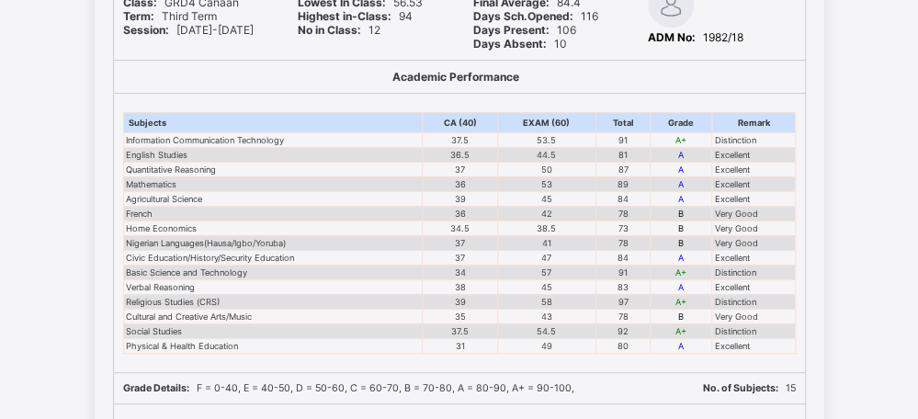
scroll to position [33, 0]
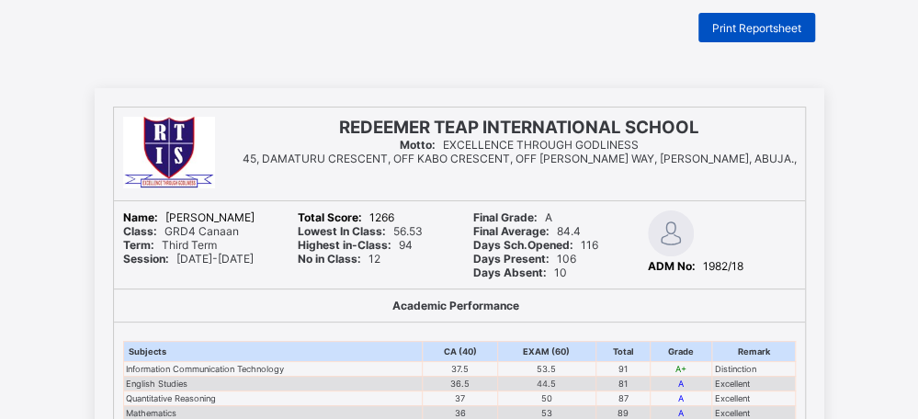
click at [745, 27] on span "Print Reportsheet" at bounding box center [756, 28] width 89 height 14
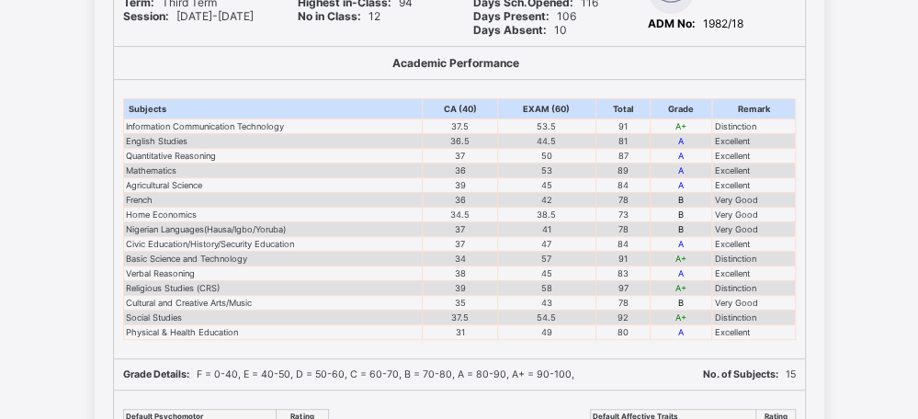
scroll to position [0, 0]
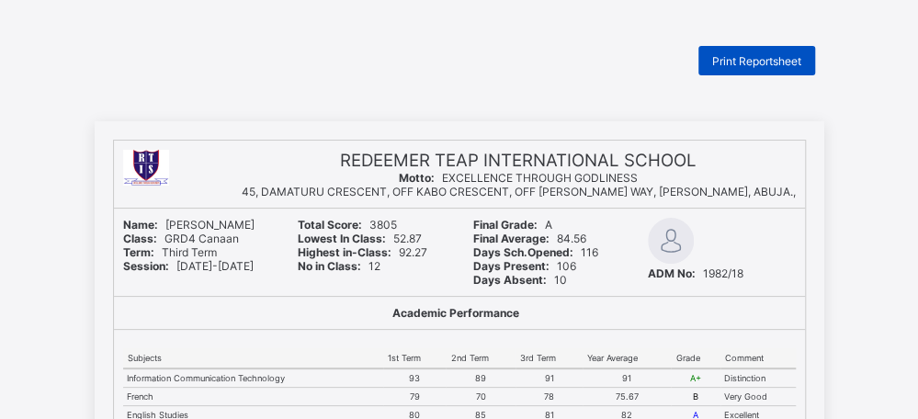
click at [734, 60] on span "Print Reportsheet" at bounding box center [756, 61] width 89 height 14
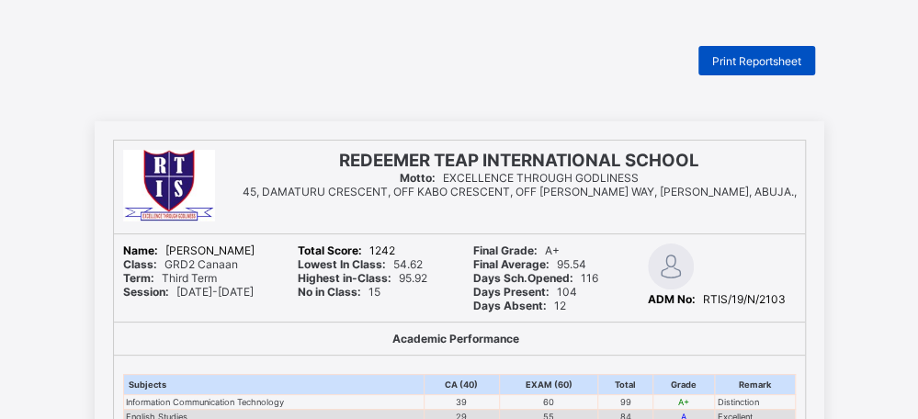
click at [735, 60] on span "Print Reportsheet" at bounding box center [756, 61] width 89 height 14
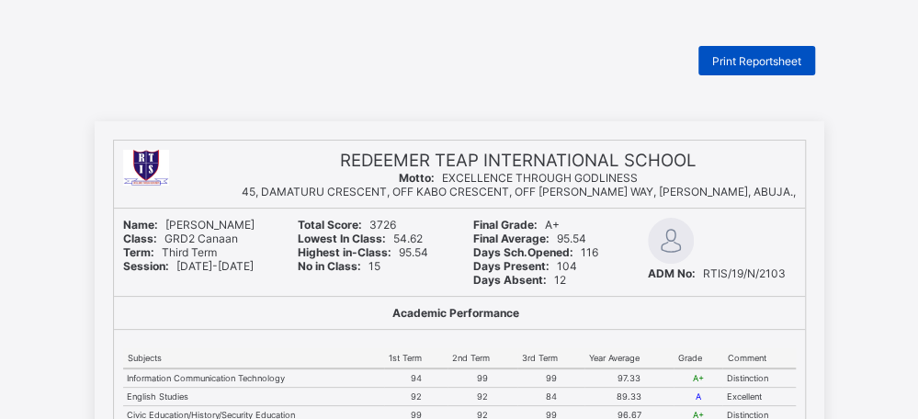
click at [757, 61] on span "Print Reportsheet" at bounding box center [756, 61] width 89 height 14
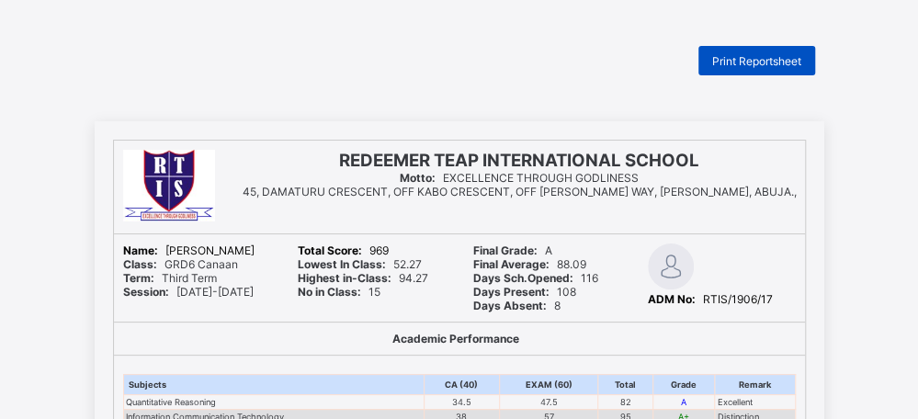
click at [733, 56] on span "Print Reportsheet" at bounding box center [756, 61] width 89 height 14
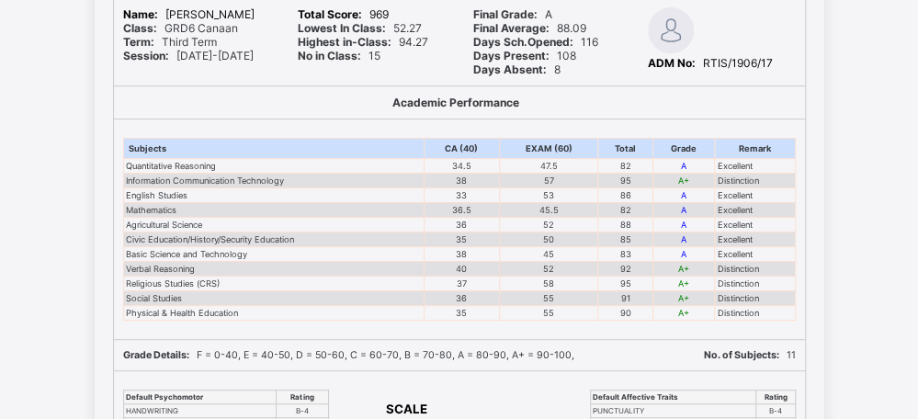
scroll to position [276, 0]
